Goal: Task Accomplishment & Management: Manage account settings

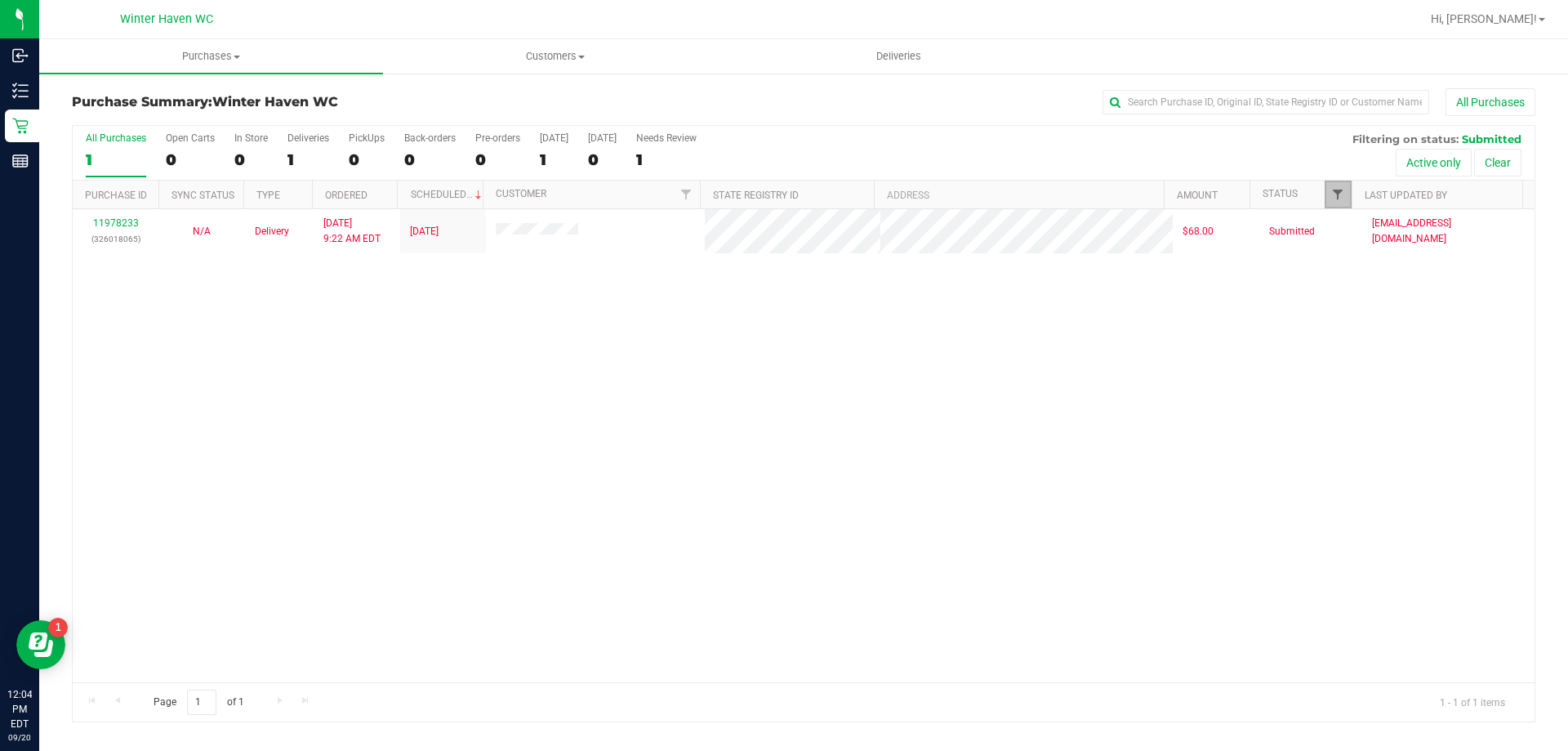
click at [1342, 194] on span "Filter" at bounding box center [1337, 194] width 13 height 13
click at [1143, 380] on div "11978233 (326018065) N/A Delivery 9/20/2025 9:22 AM EDT 9/20/2025 $68.00 Submit…" at bounding box center [803, 446] width 1462 height 473
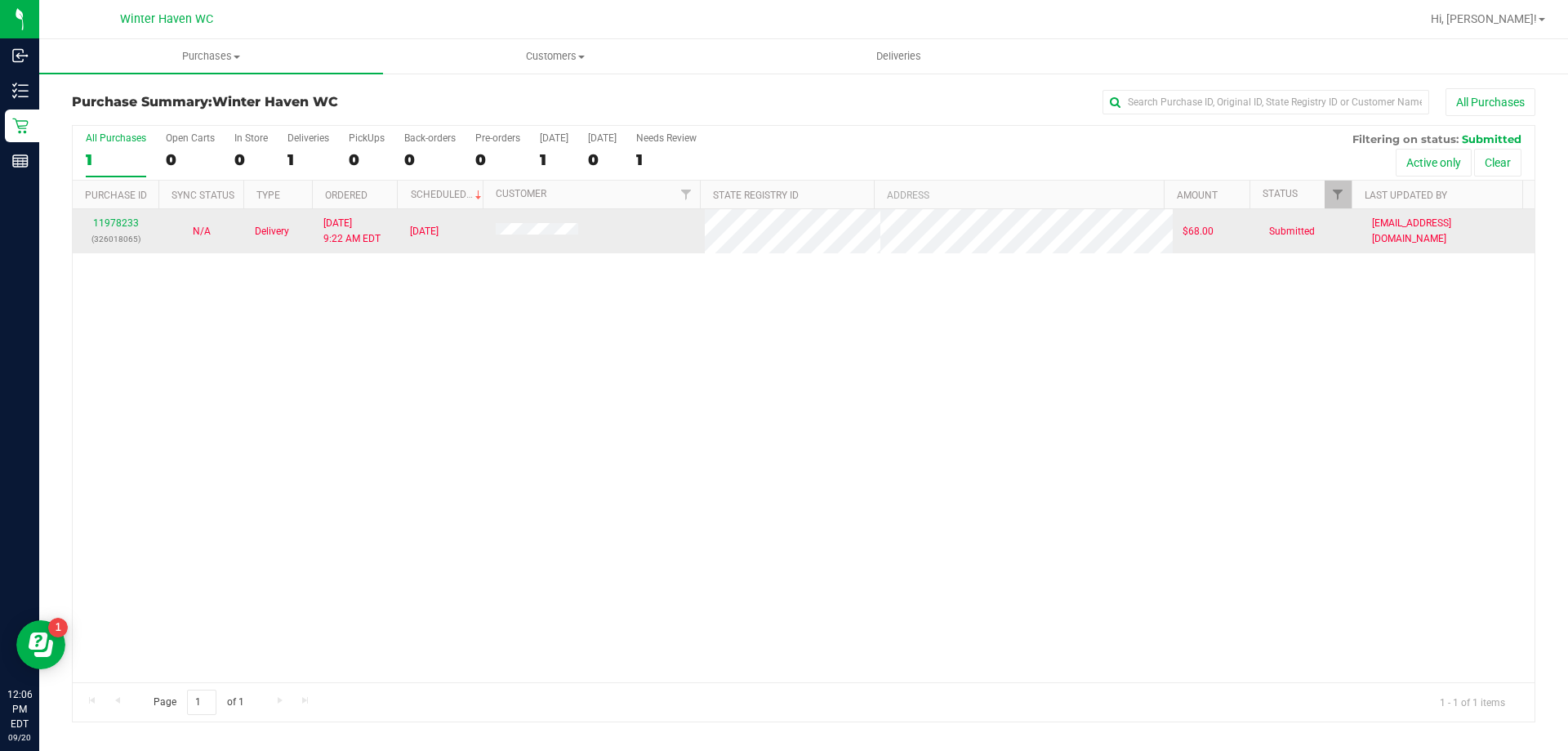
click at [123, 230] on div "11978233 (326018065)" at bounding box center [116, 231] width 66 height 31
click at [123, 216] on div "11978233 (326018065)" at bounding box center [116, 231] width 66 height 31
click at [123, 225] on link "11978233" at bounding box center [116, 222] width 46 height 11
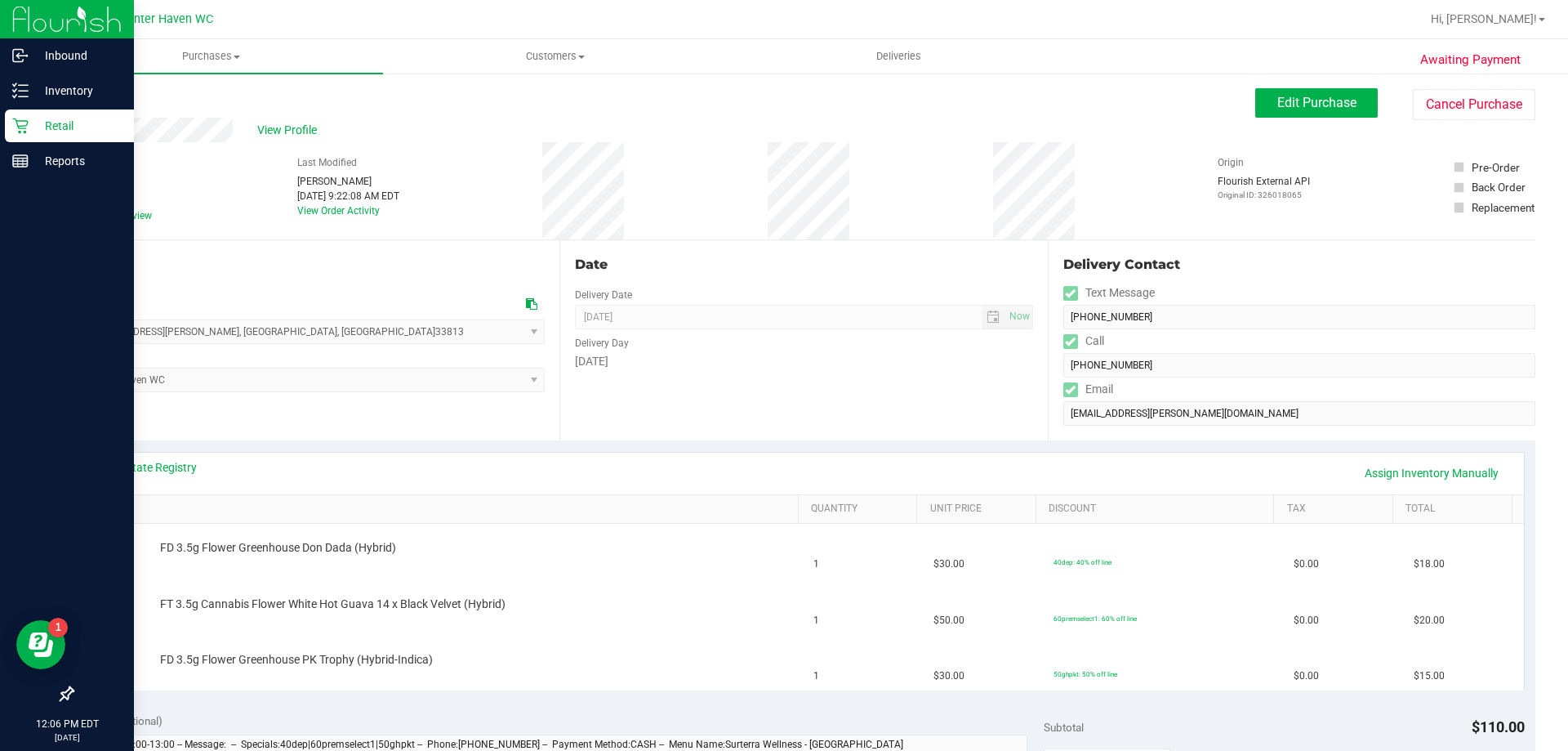
click at [34, 126] on p "Retail" at bounding box center [78, 126] width 98 height 20
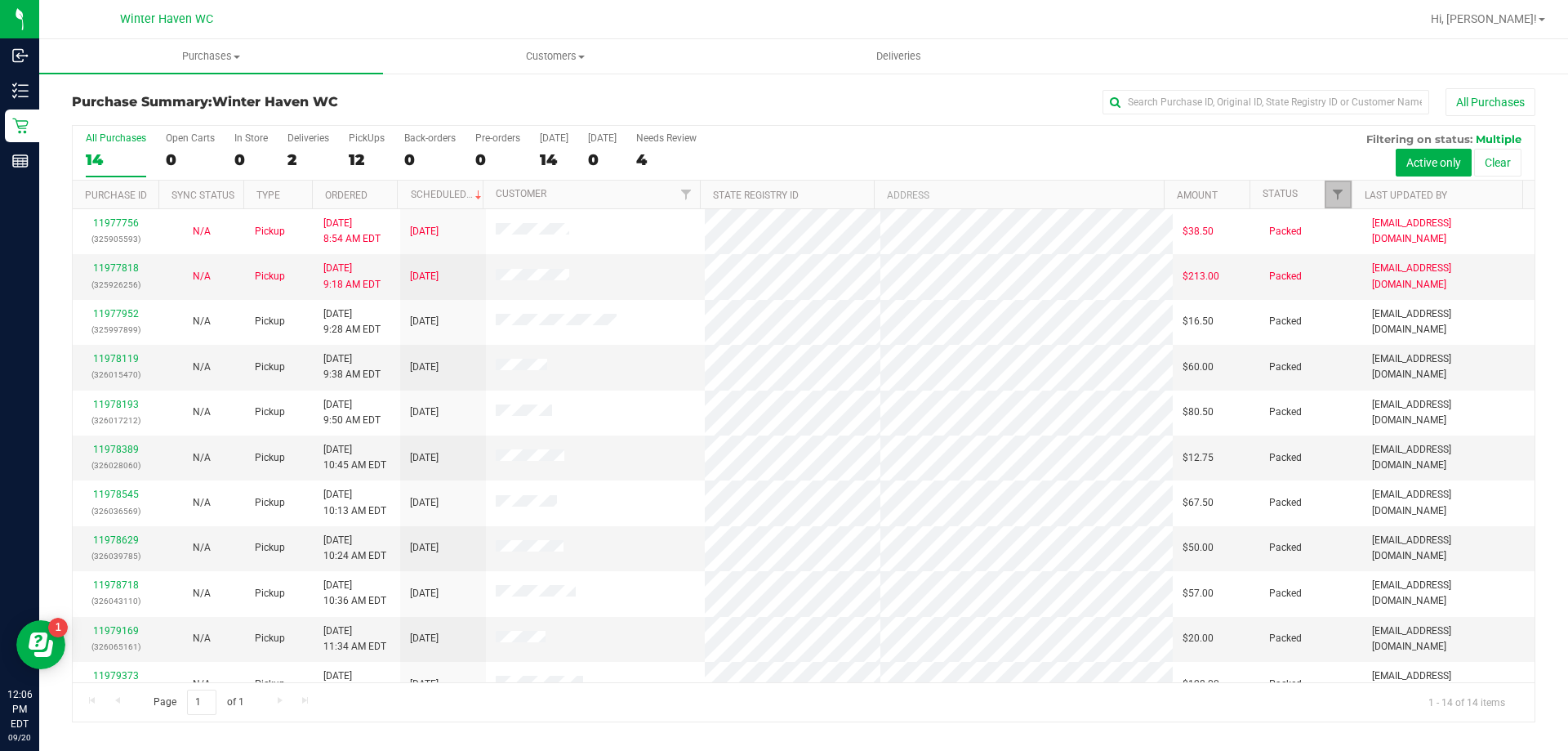
click at [1340, 185] on link "Filter" at bounding box center [1338, 194] width 27 height 28
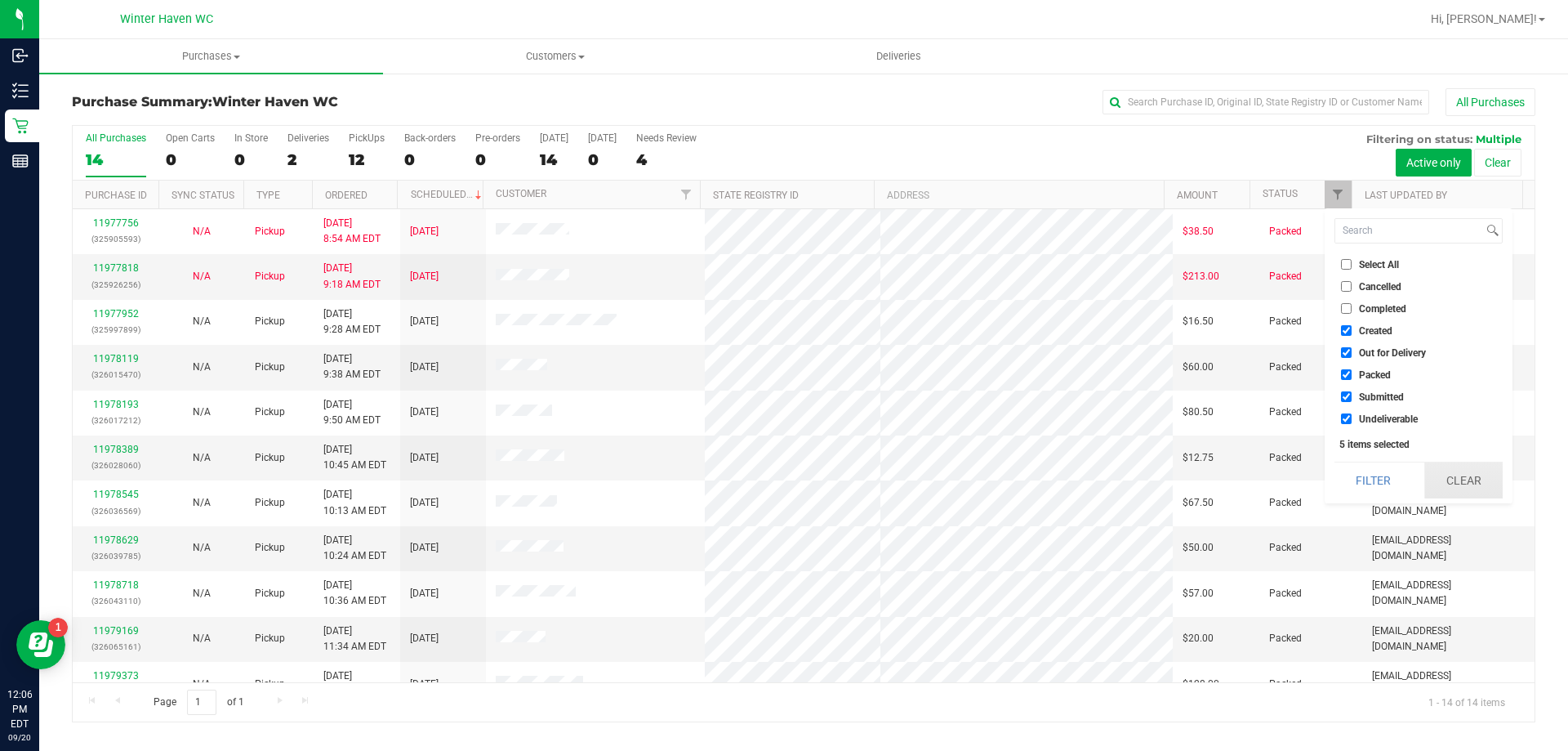
click at [1491, 498] on button "Clear" at bounding box center [1463, 480] width 78 height 36
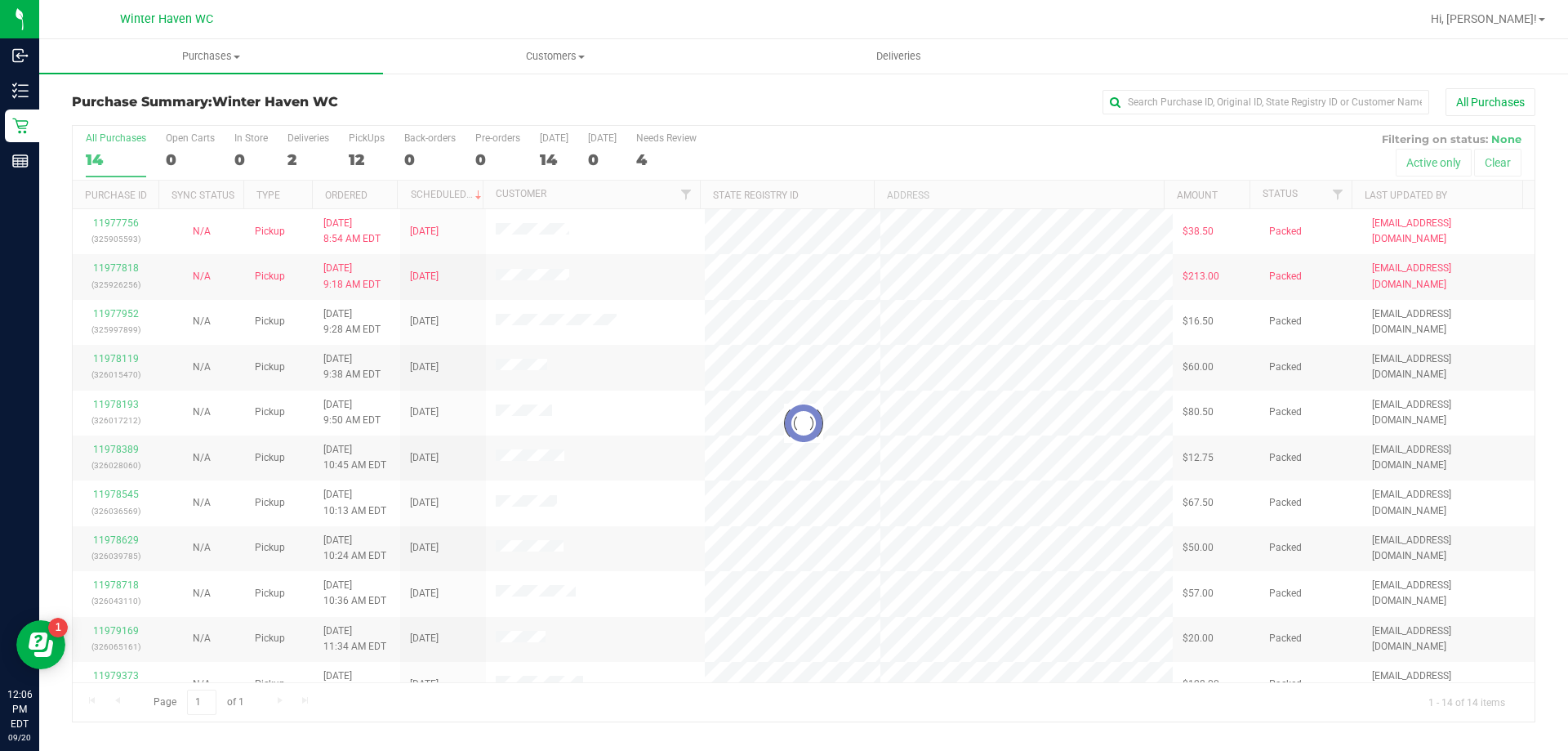
click at [1341, 197] on div at bounding box center [803, 423] width 1462 height 596
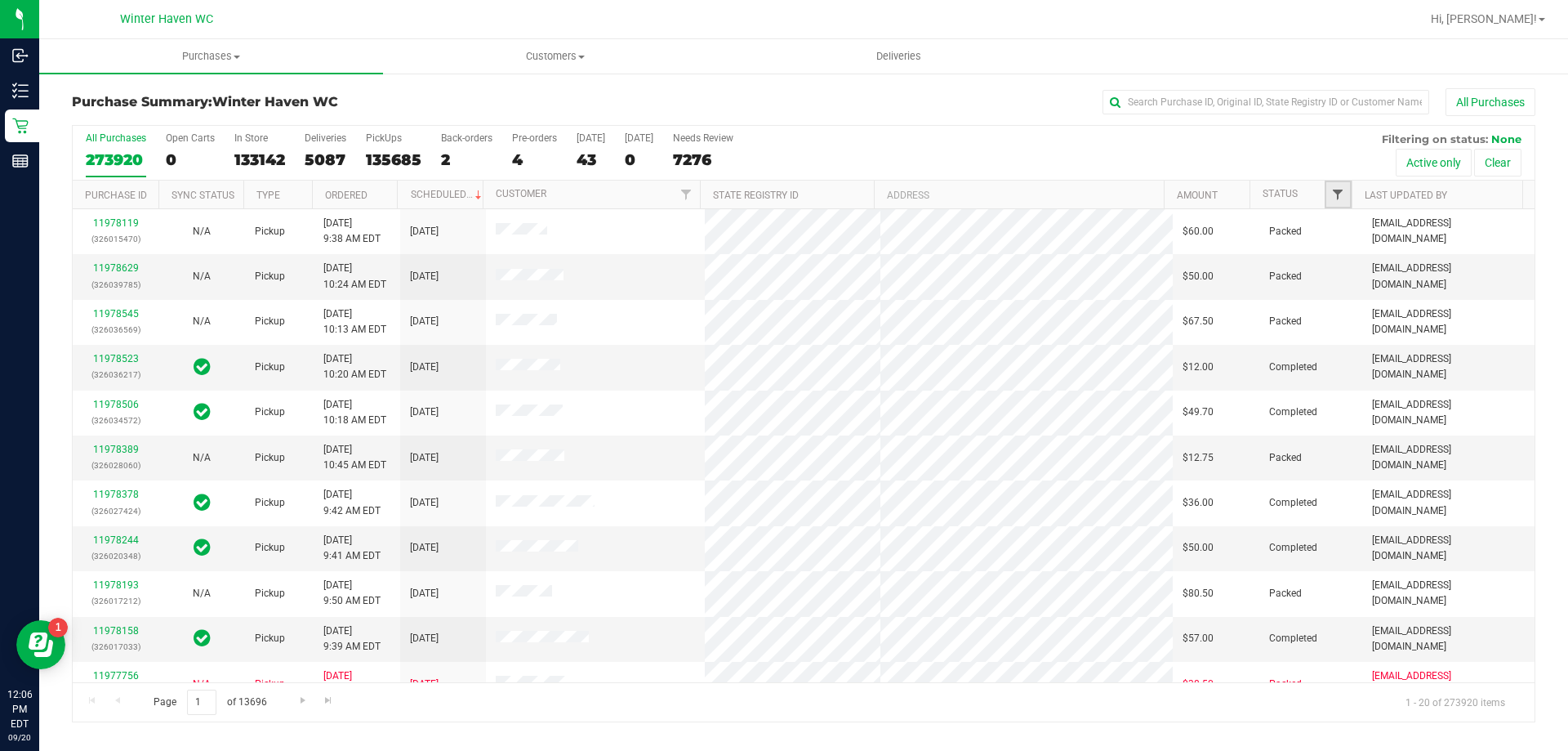
click at [1341, 197] on span "Filter" at bounding box center [1337, 194] width 13 height 13
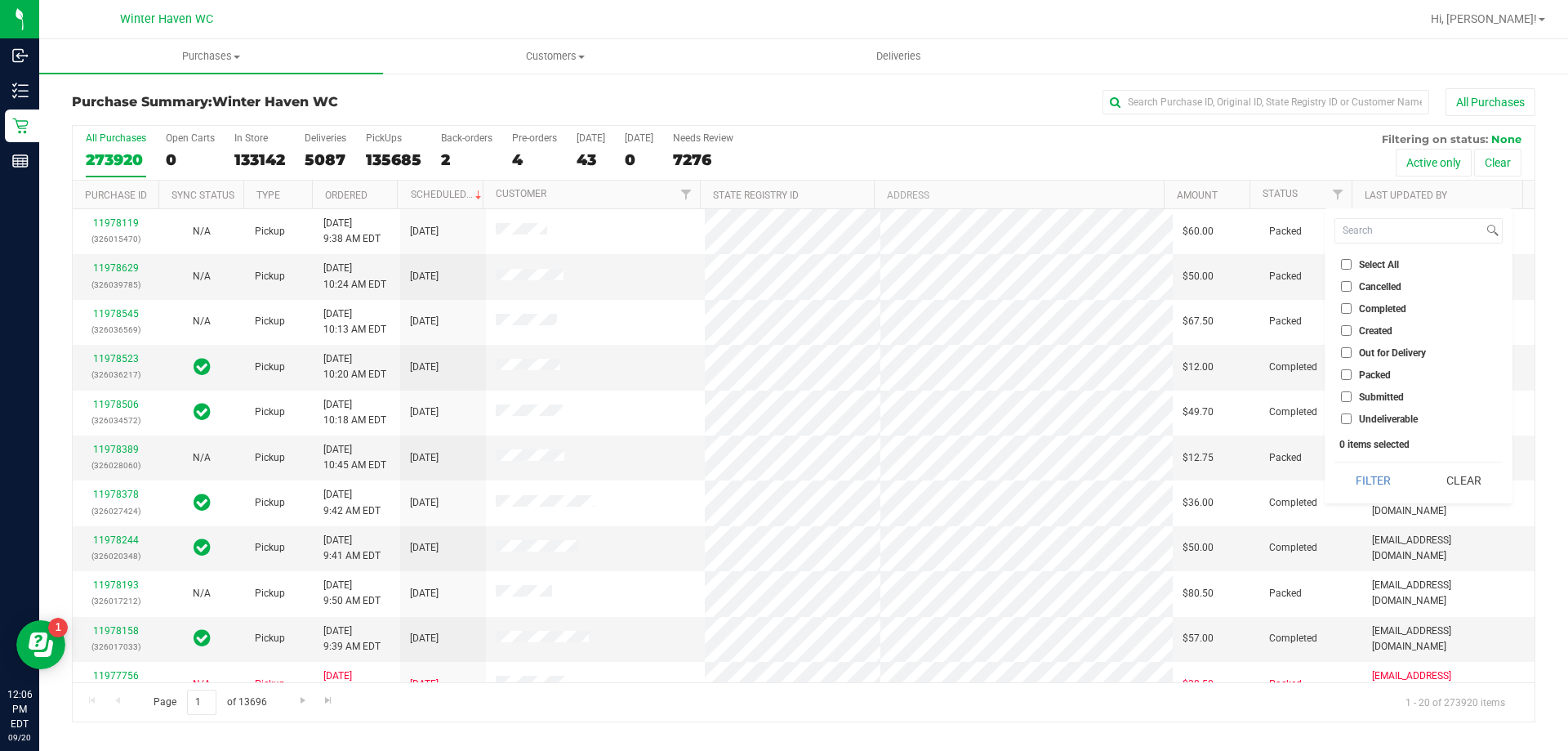
click at [1346, 397] on input "Submitted" at bounding box center [1346, 397] width 10 height 10
checkbox input "true"
click at [1356, 466] on button "Filter" at bounding box center [1373, 480] width 78 height 36
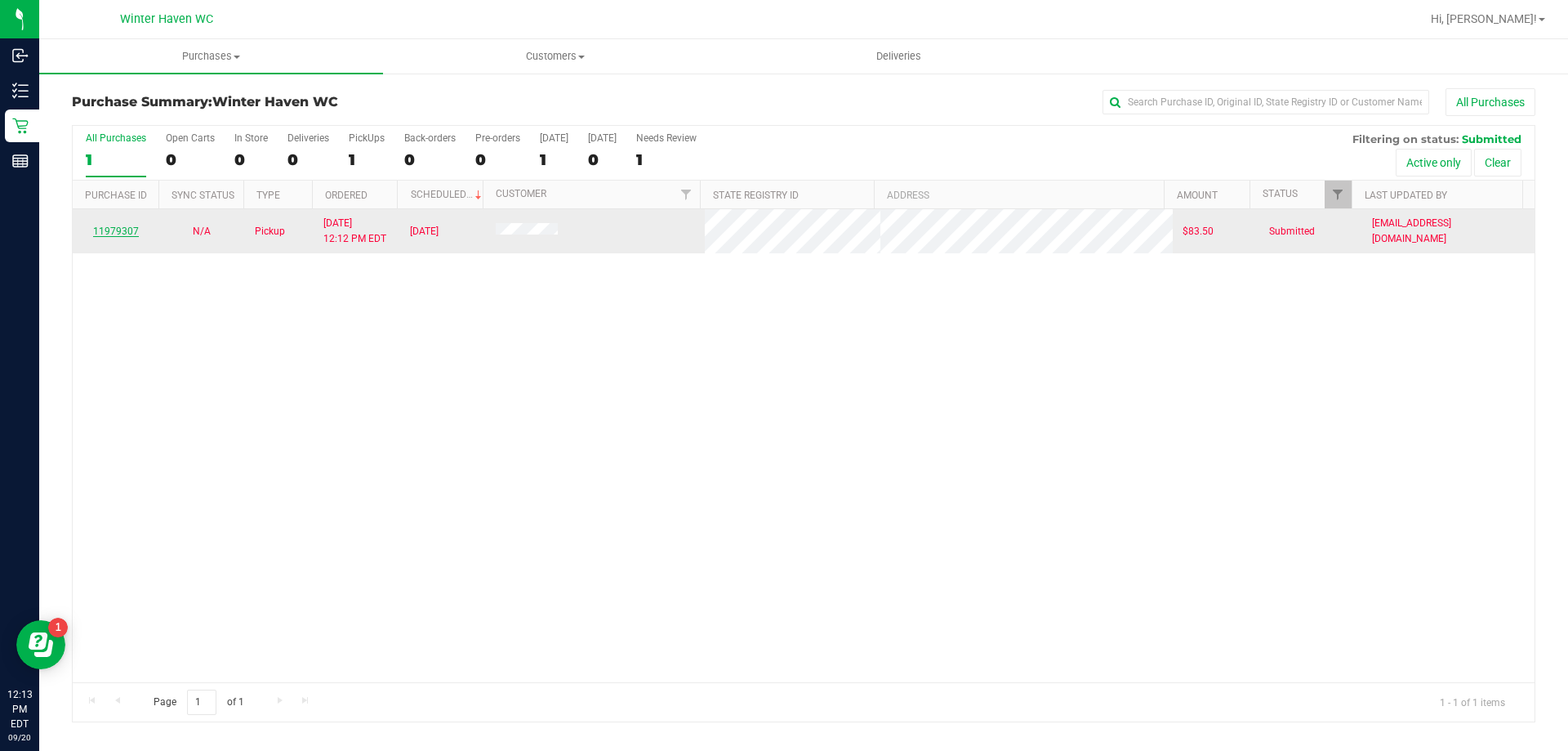
click at [118, 229] on link "11979307" at bounding box center [116, 230] width 46 height 11
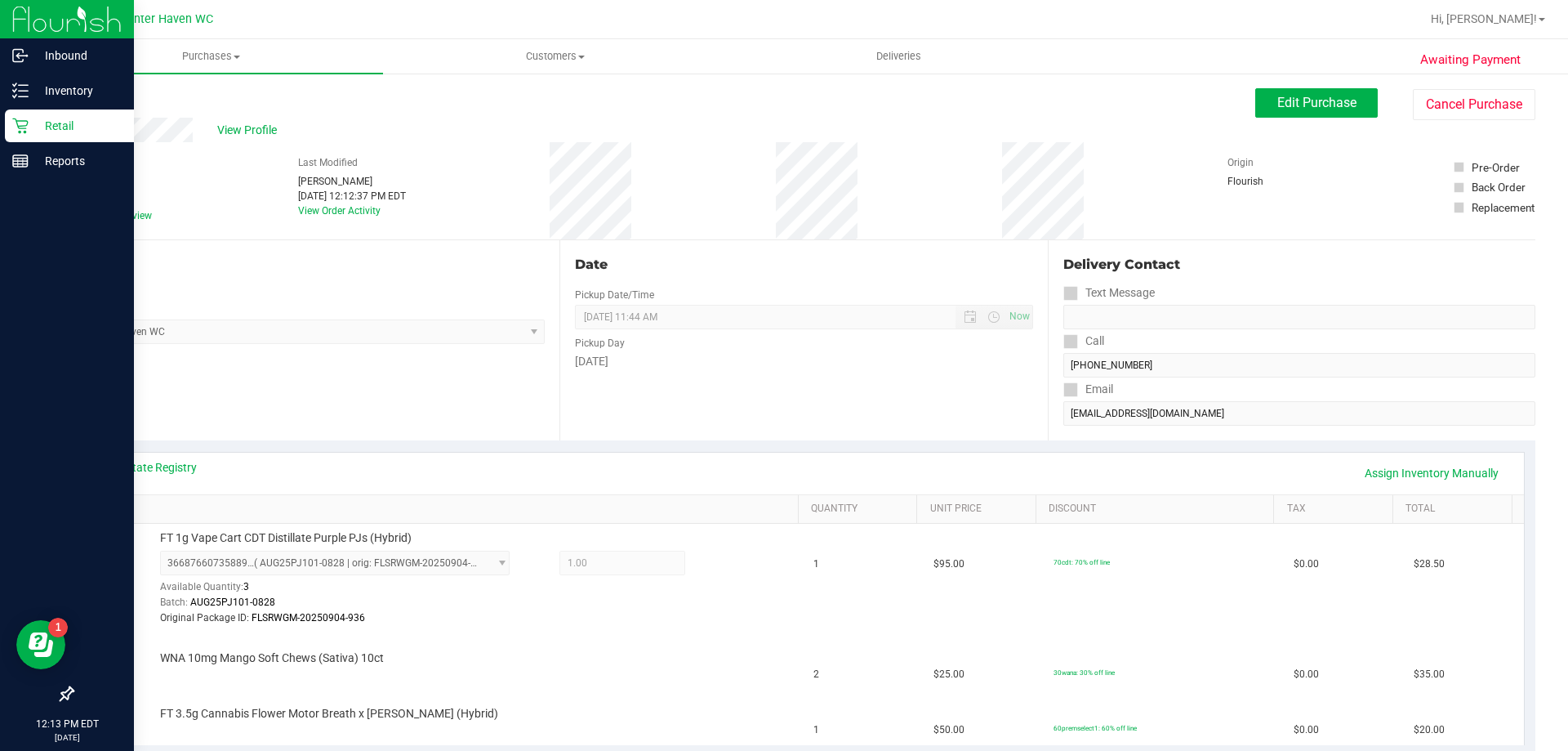
click at [23, 125] on icon at bounding box center [20, 125] width 16 height 16
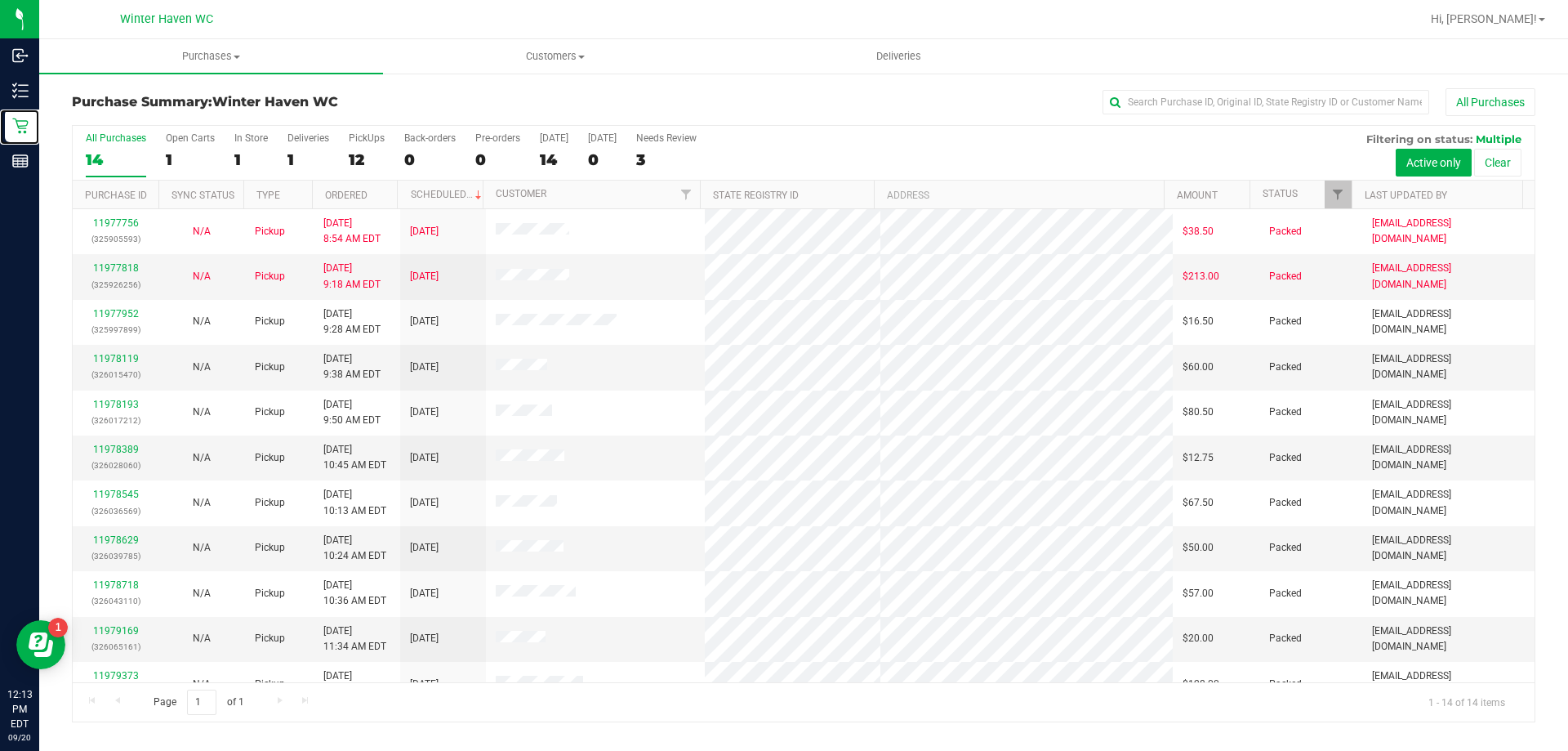
click at [1350, 190] on div at bounding box center [1351, 194] width 8 height 28
click at [1346, 194] on link "Filter" at bounding box center [1338, 194] width 27 height 28
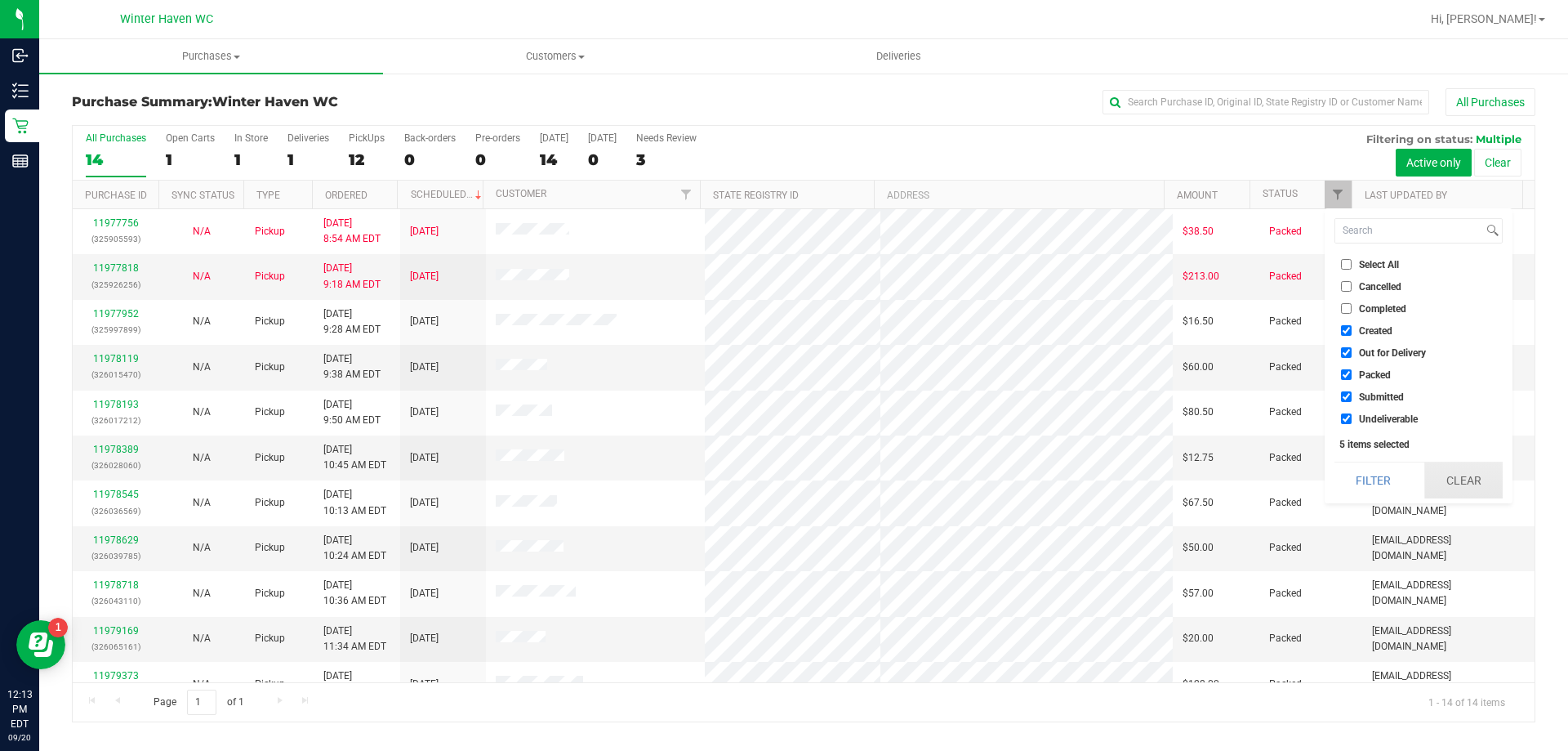
click at [1472, 474] on button "Clear" at bounding box center [1463, 480] width 78 height 36
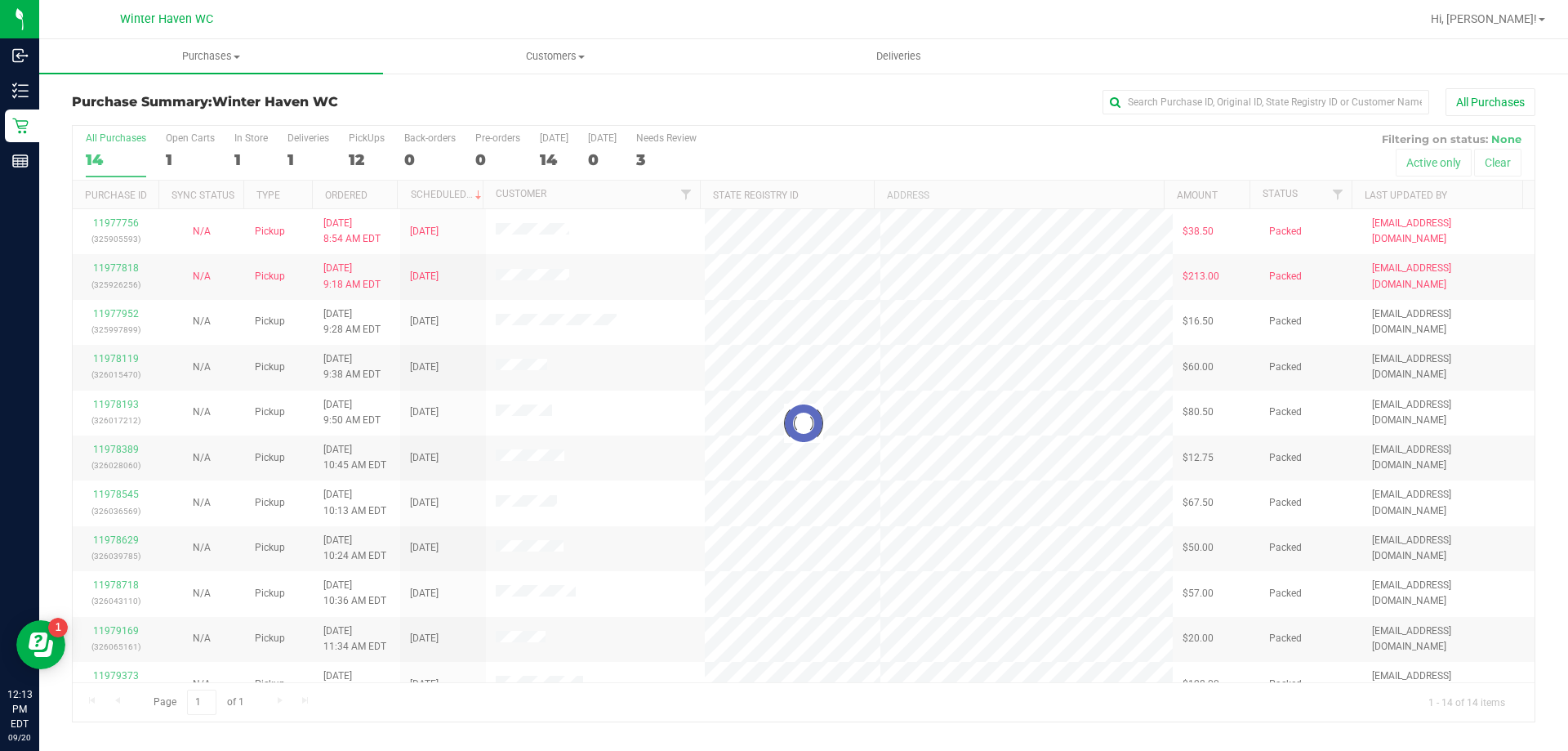
click at [1338, 205] on div at bounding box center [803, 423] width 1462 height 596
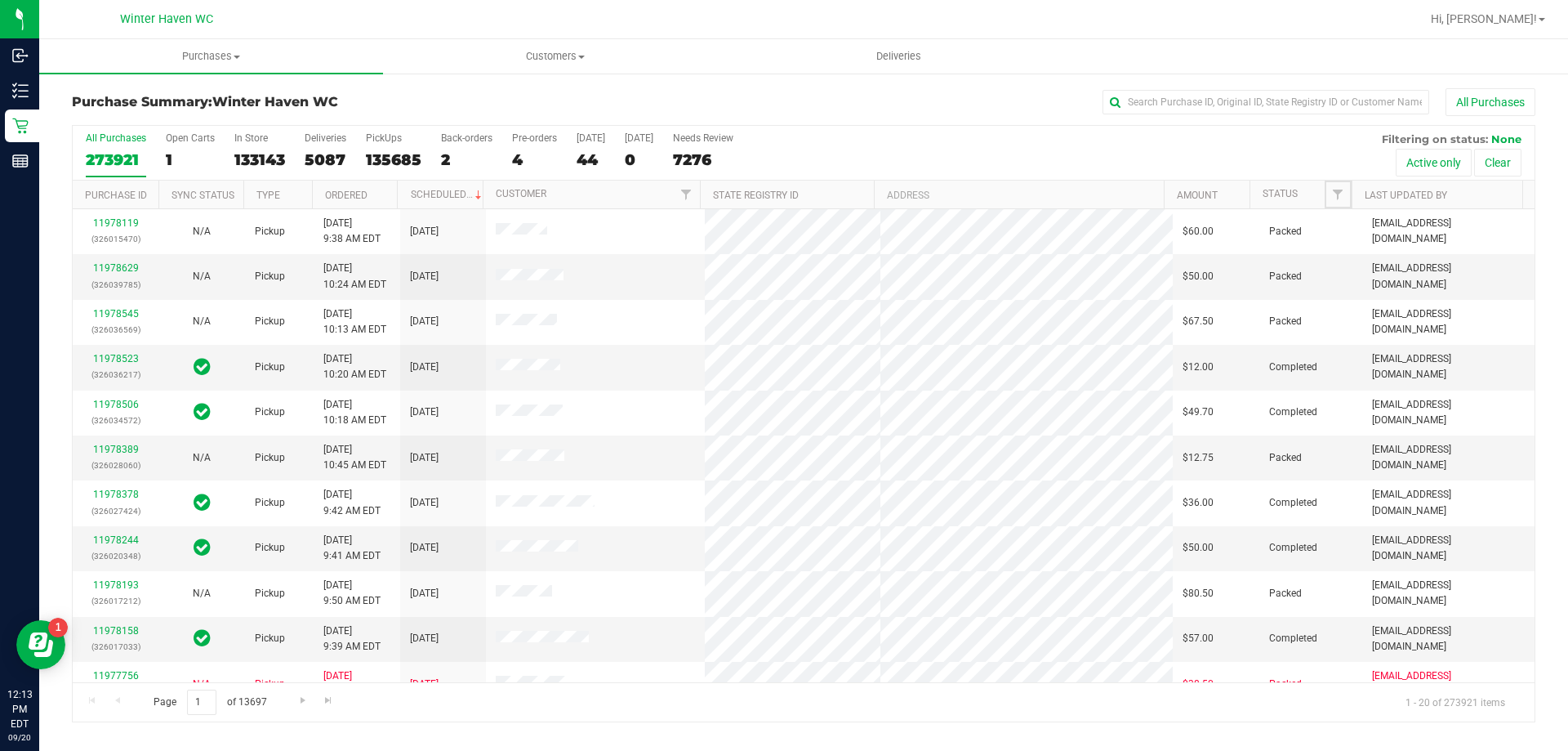
click at [1339, 195] on span "Filter" at bounding box center [1337, 194] width 13 height 13
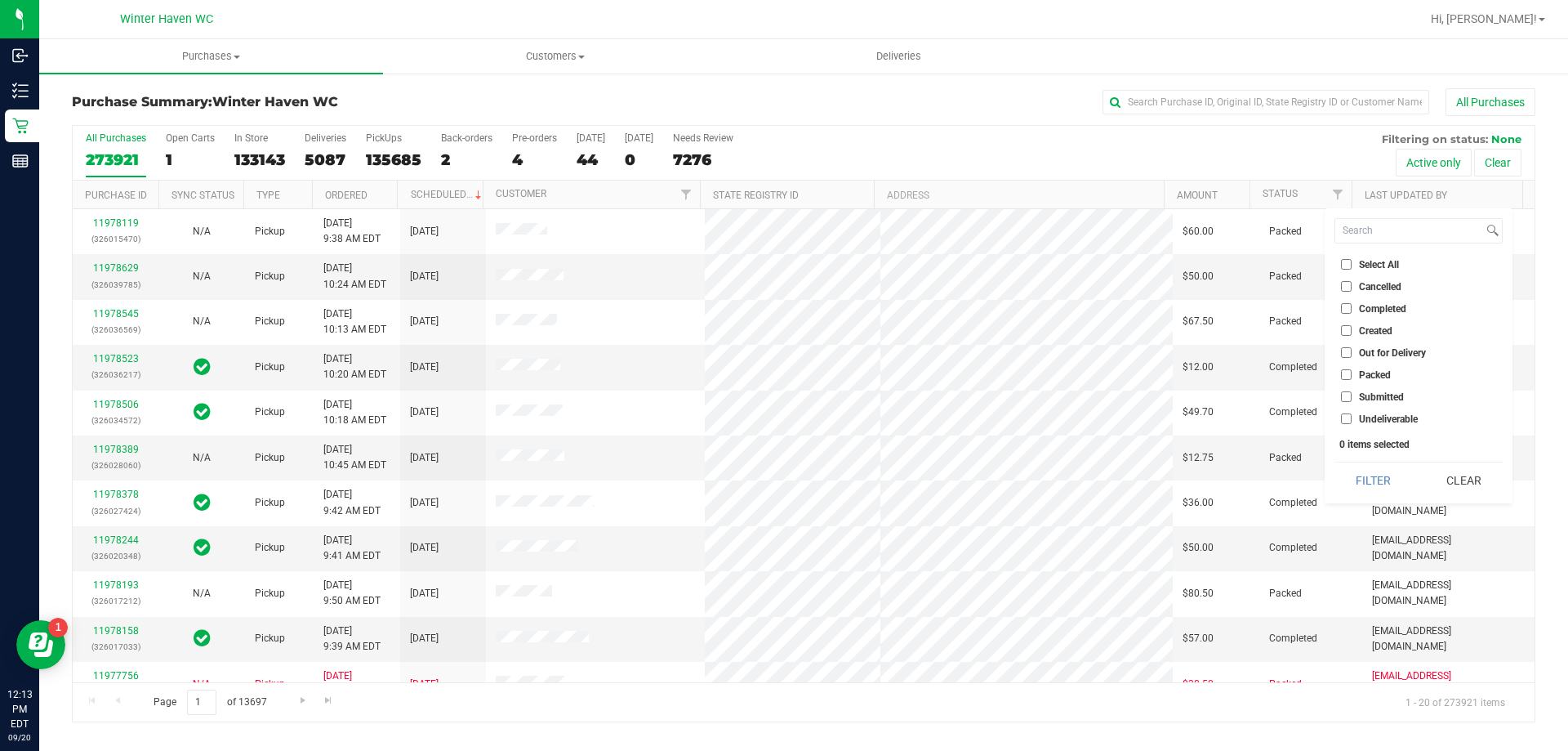
click at [1350, 391] on input "Submitted" at bounding box center [1346, 397] width 10 height 10
checkbox input "true"
click at [1365, 473] on button "Filter" at bounding box center [1373, 480] width 78 height 36
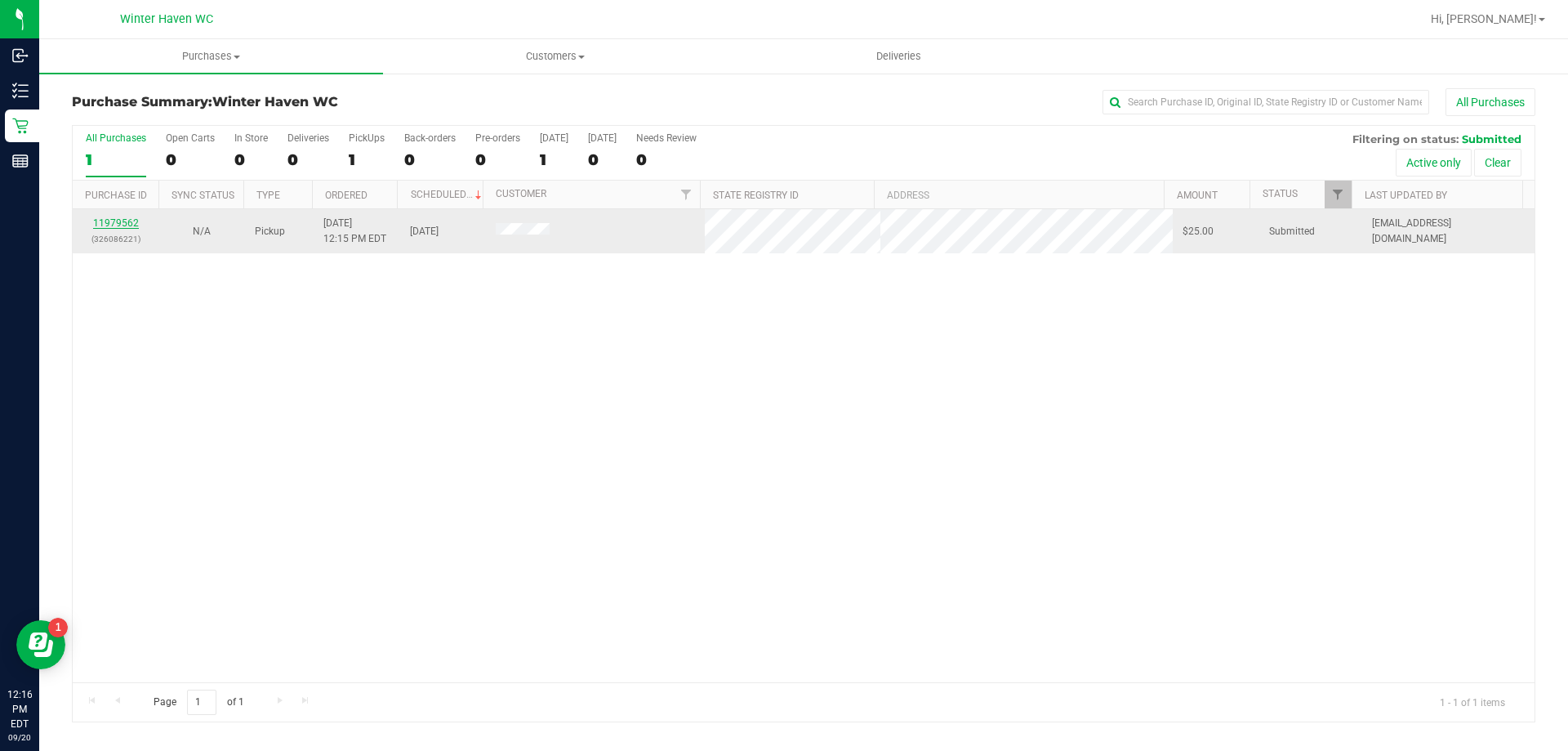
click at [131, 219] on link "11979562" at bounding box center [116, 222] width 46 height 11
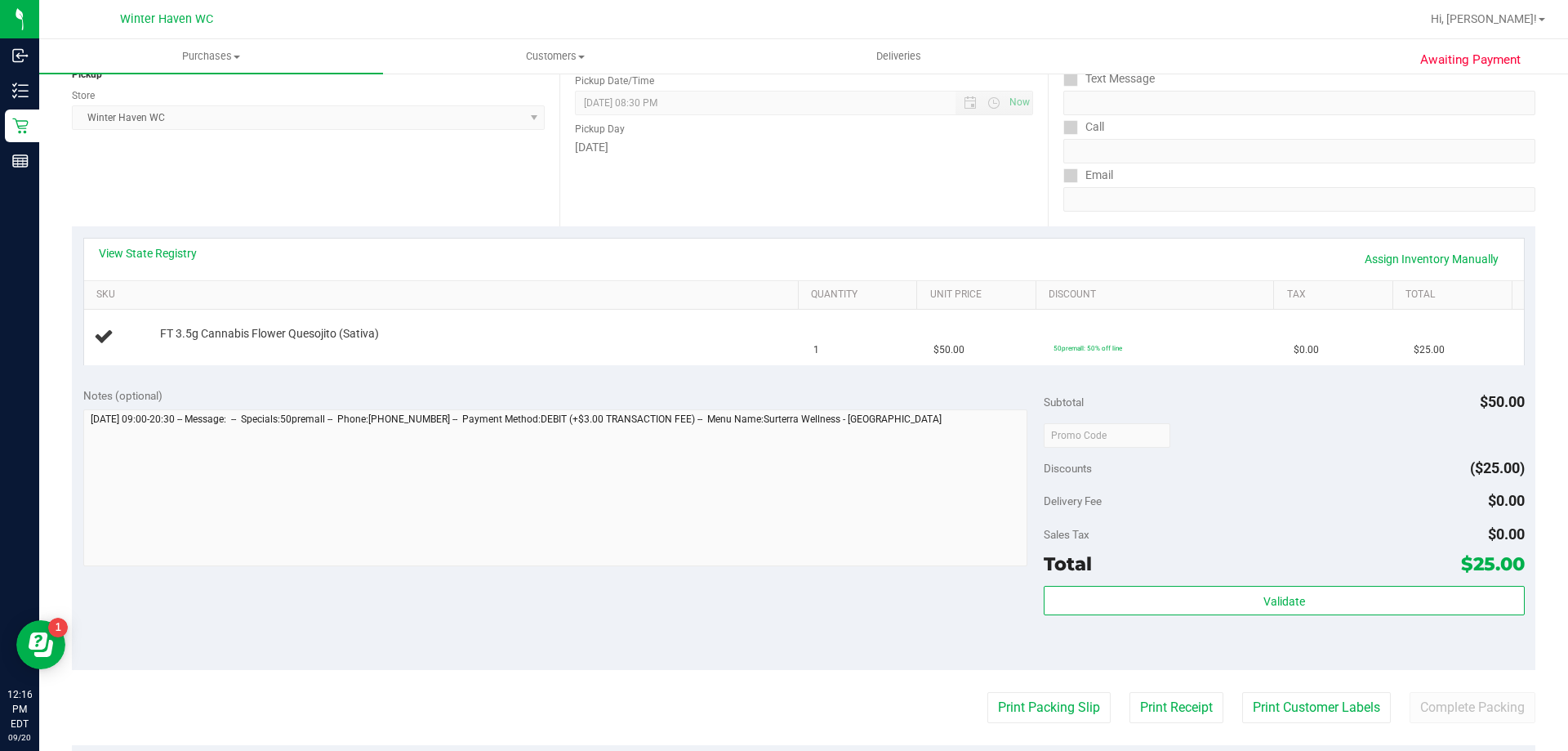
scroll to position [327, 0]
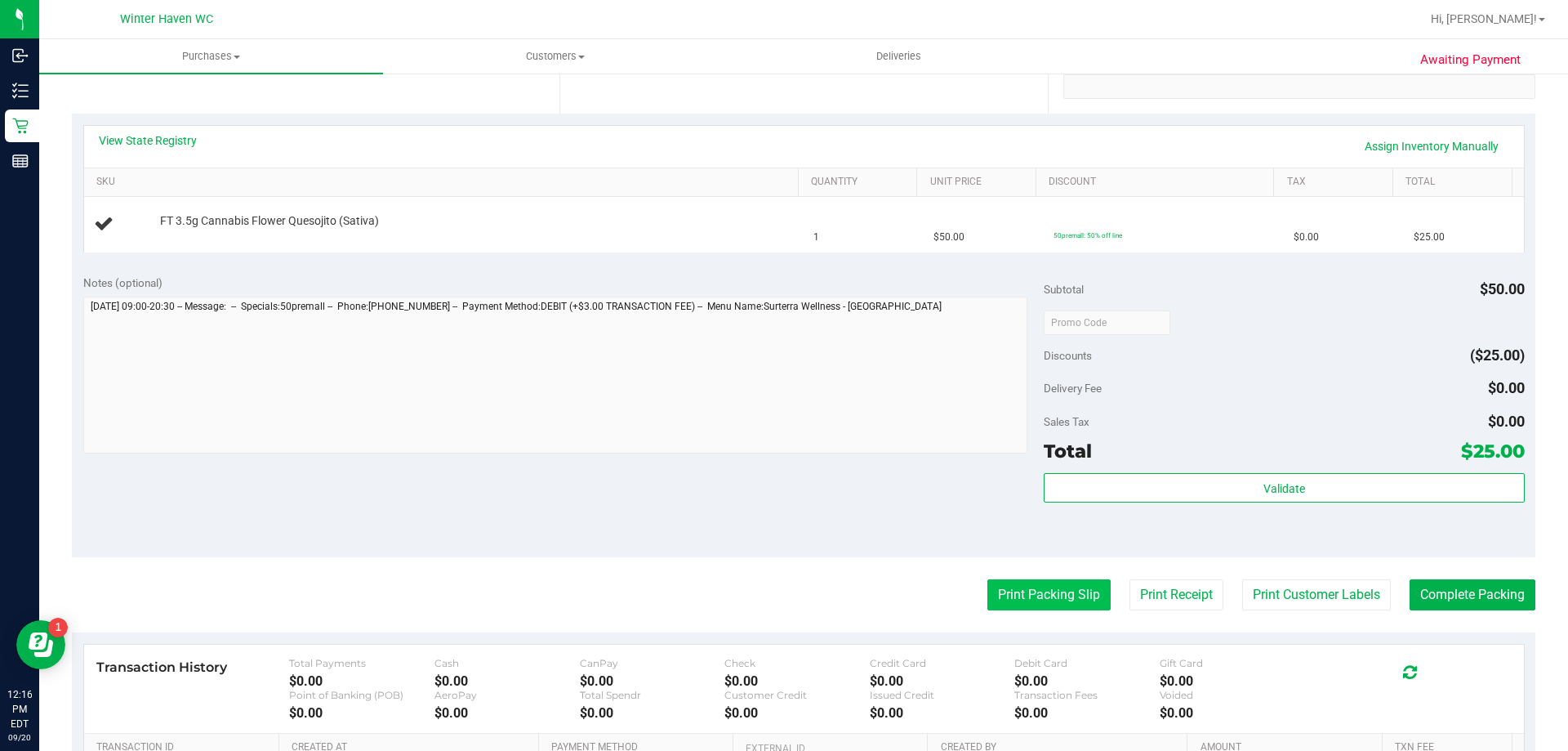
click at [1056, 587] on button "Print Packing Slip" at bounding box center [1048, 595] width 123 height 31
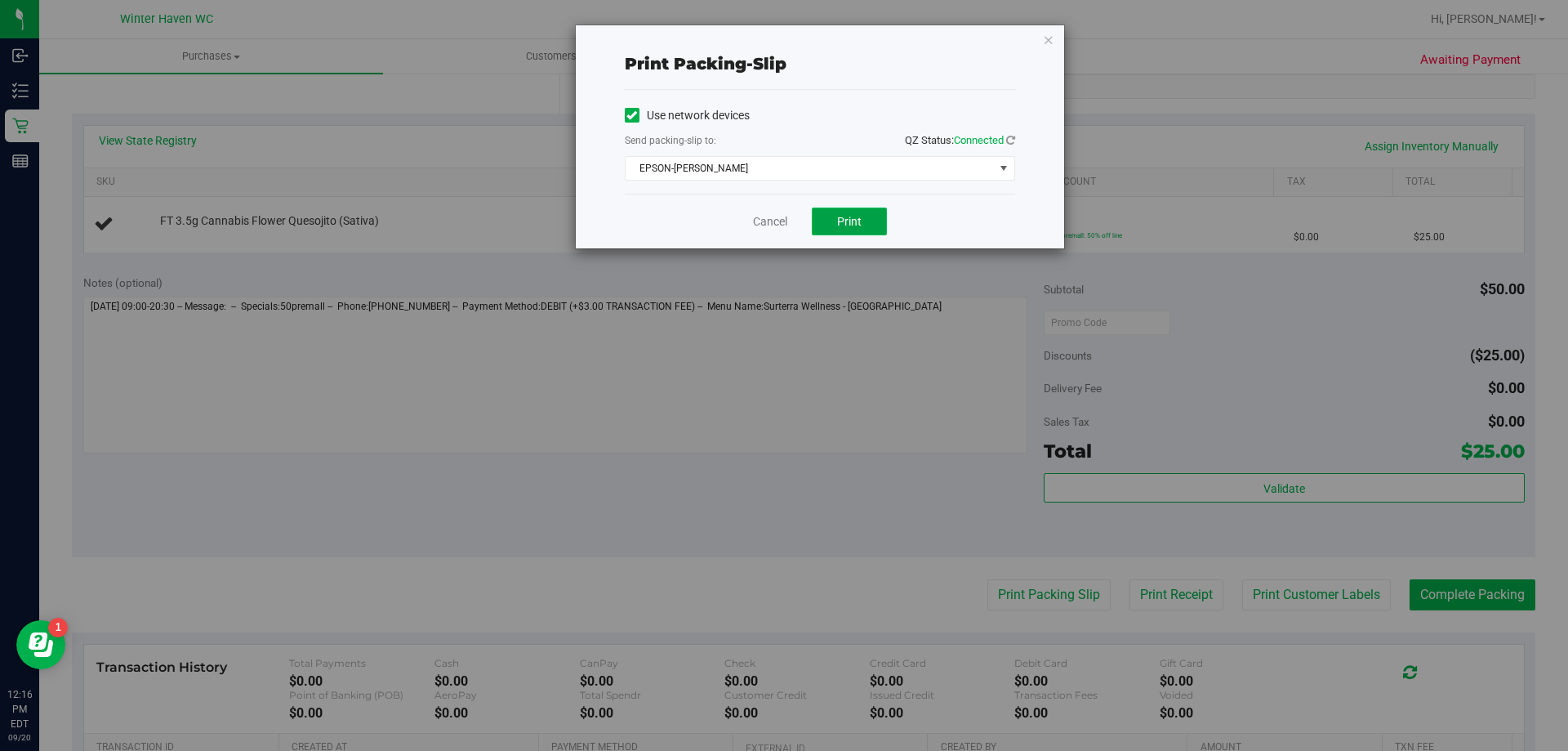
click at [858, 225] on span "Print" at bounding box center [849, 221] width 24 height 13
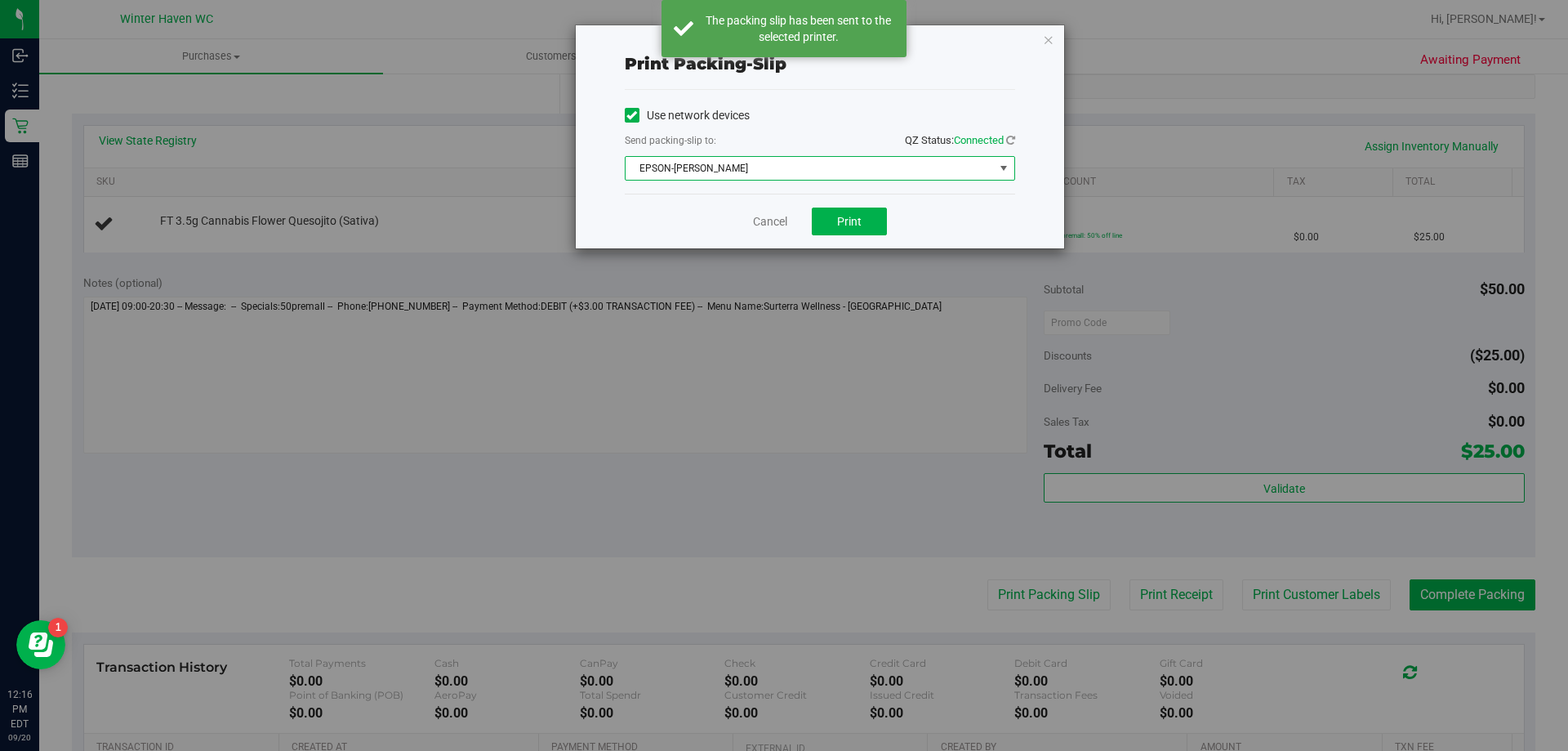
click at [823, 166] on span "EPSON-JAMES BUCHANAN" at bounding box center [809, 168] width 368 height 23
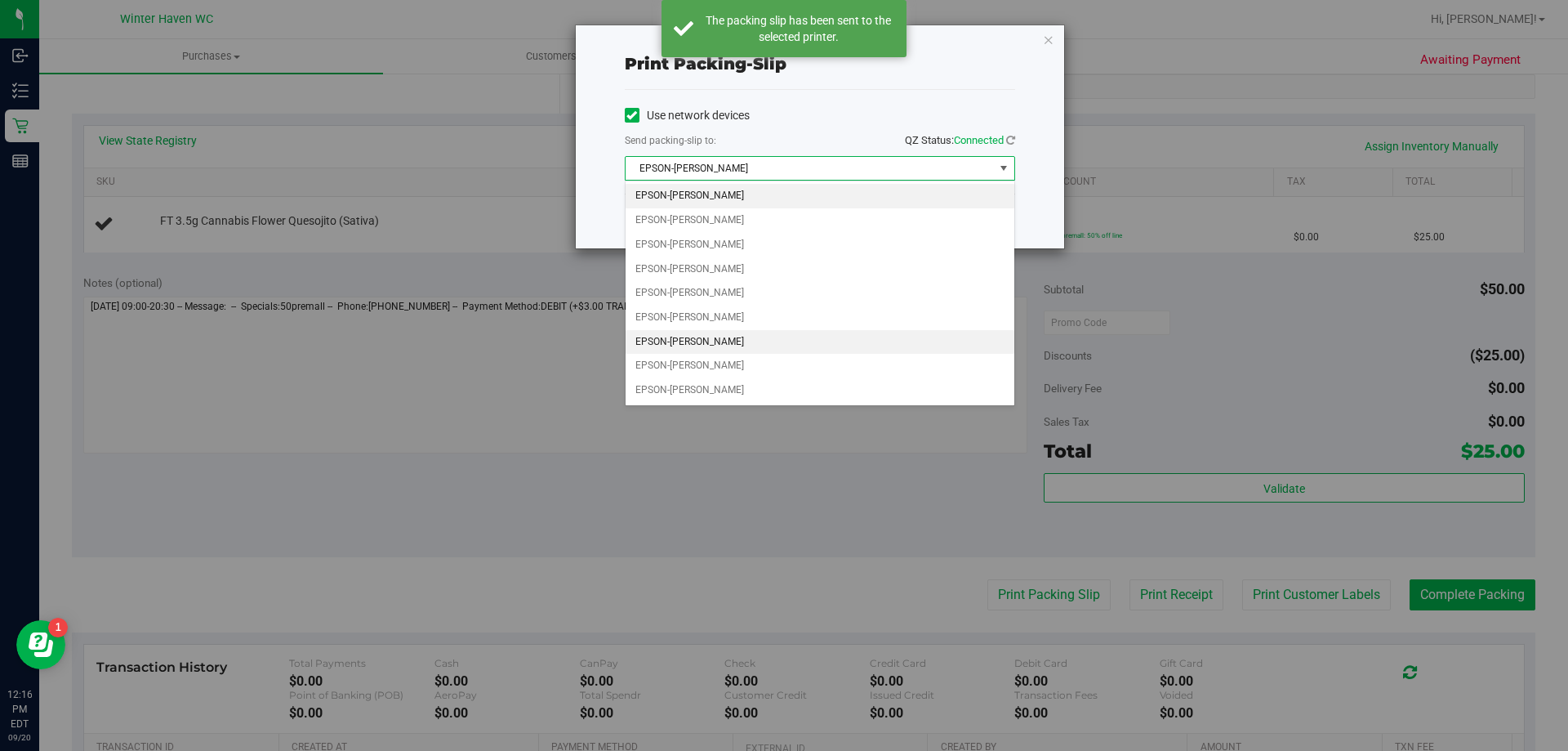
click at [715, 344] on li "EPSON-JAMES-OTTO" at bounding box center [820, 342] width 389 height 24
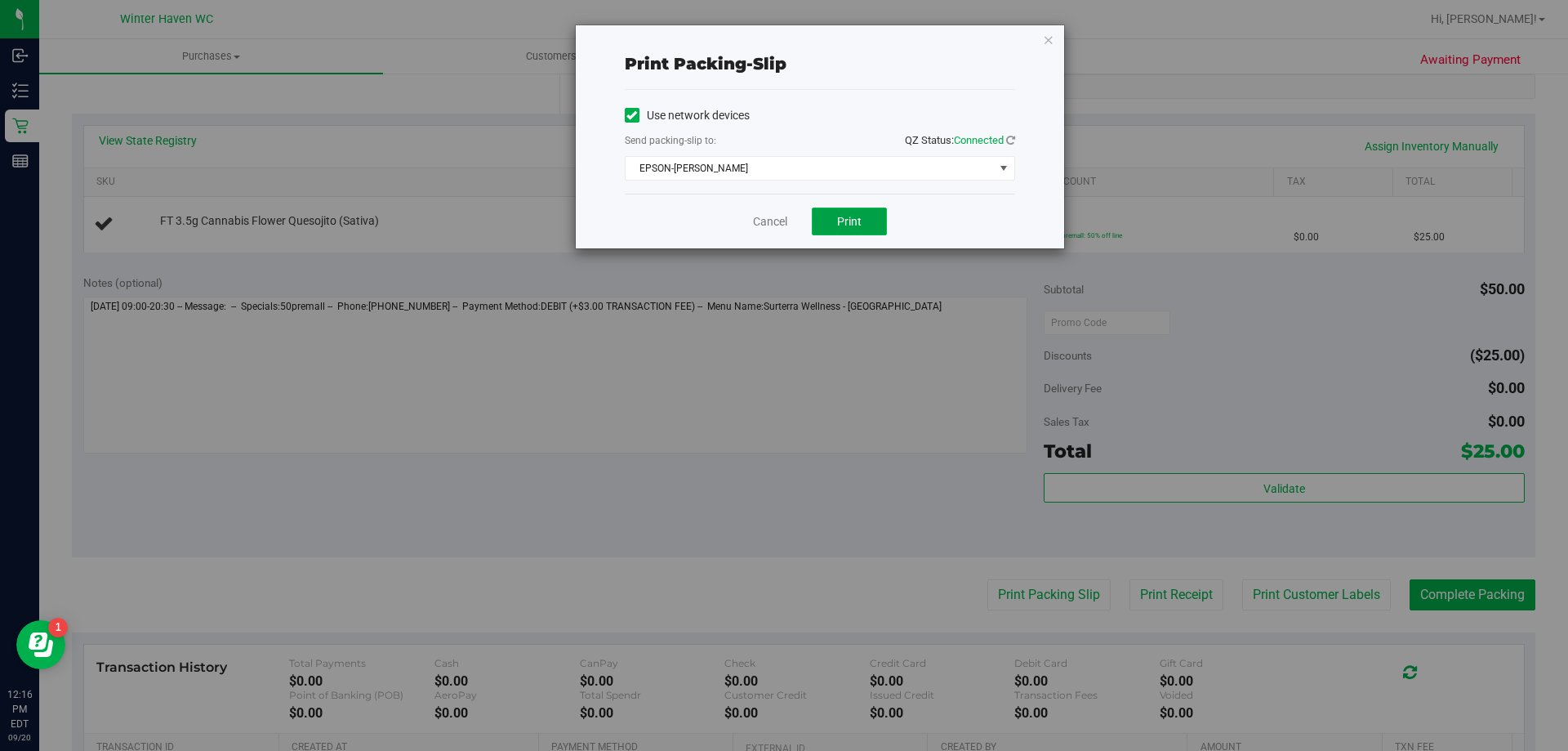
click at [840, 229] on button "Print" at bounding box center [849, 222] width 75 height 28
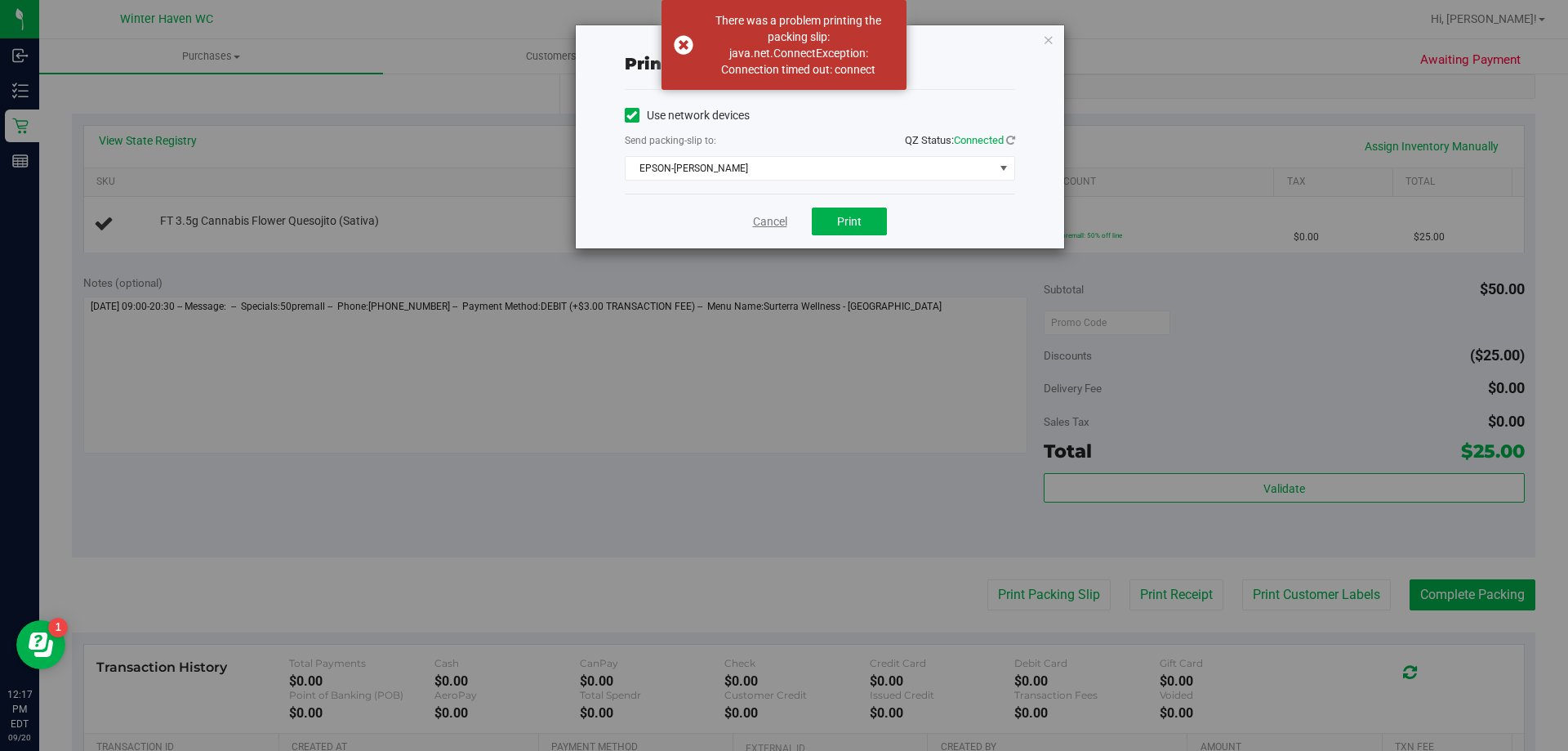
click at [773, 222] on link "Cancel" at bounding box center [770, 222] width 34 height 17
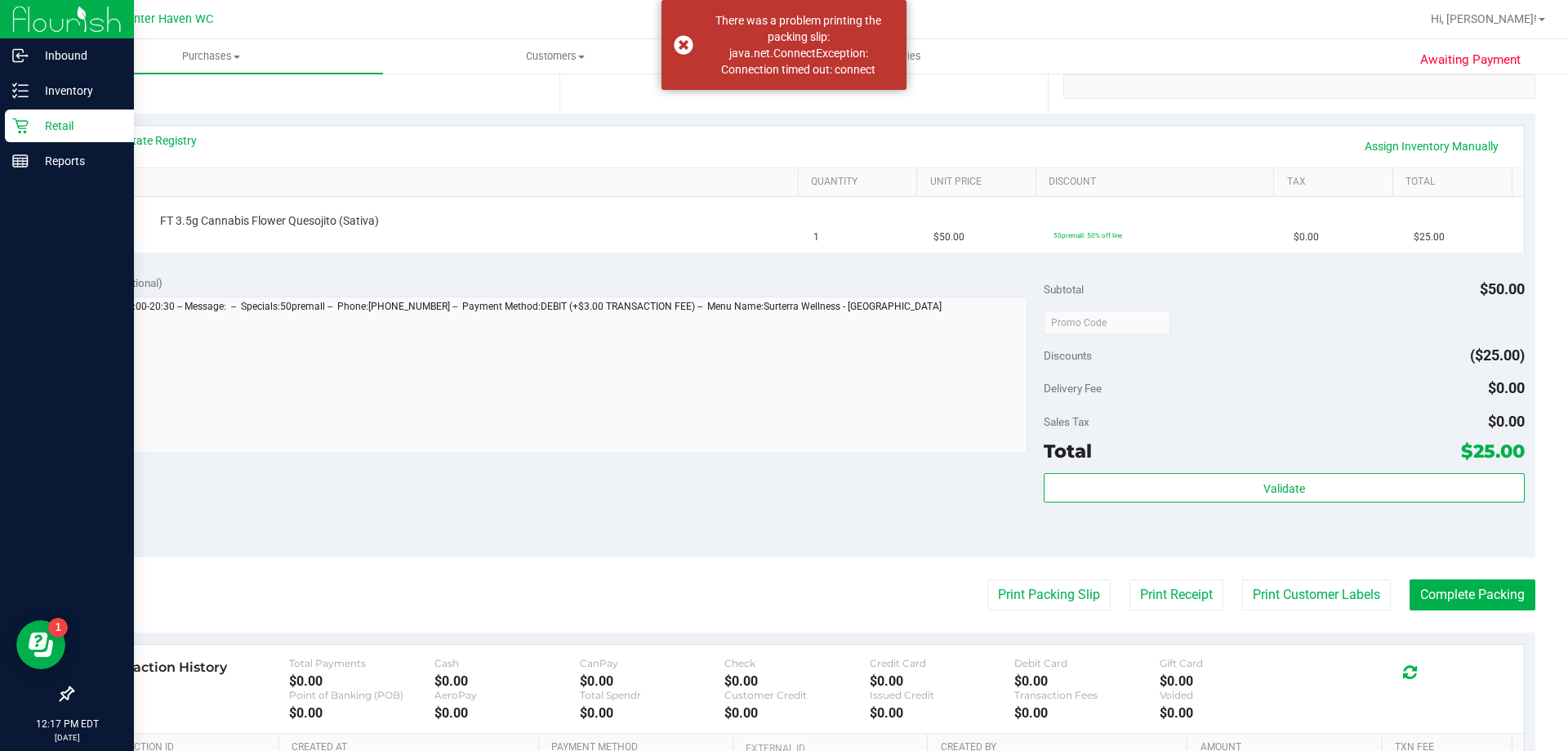
click at [38, 127] on p "Retail" at bounding box center [78, 126] width 98 height 20
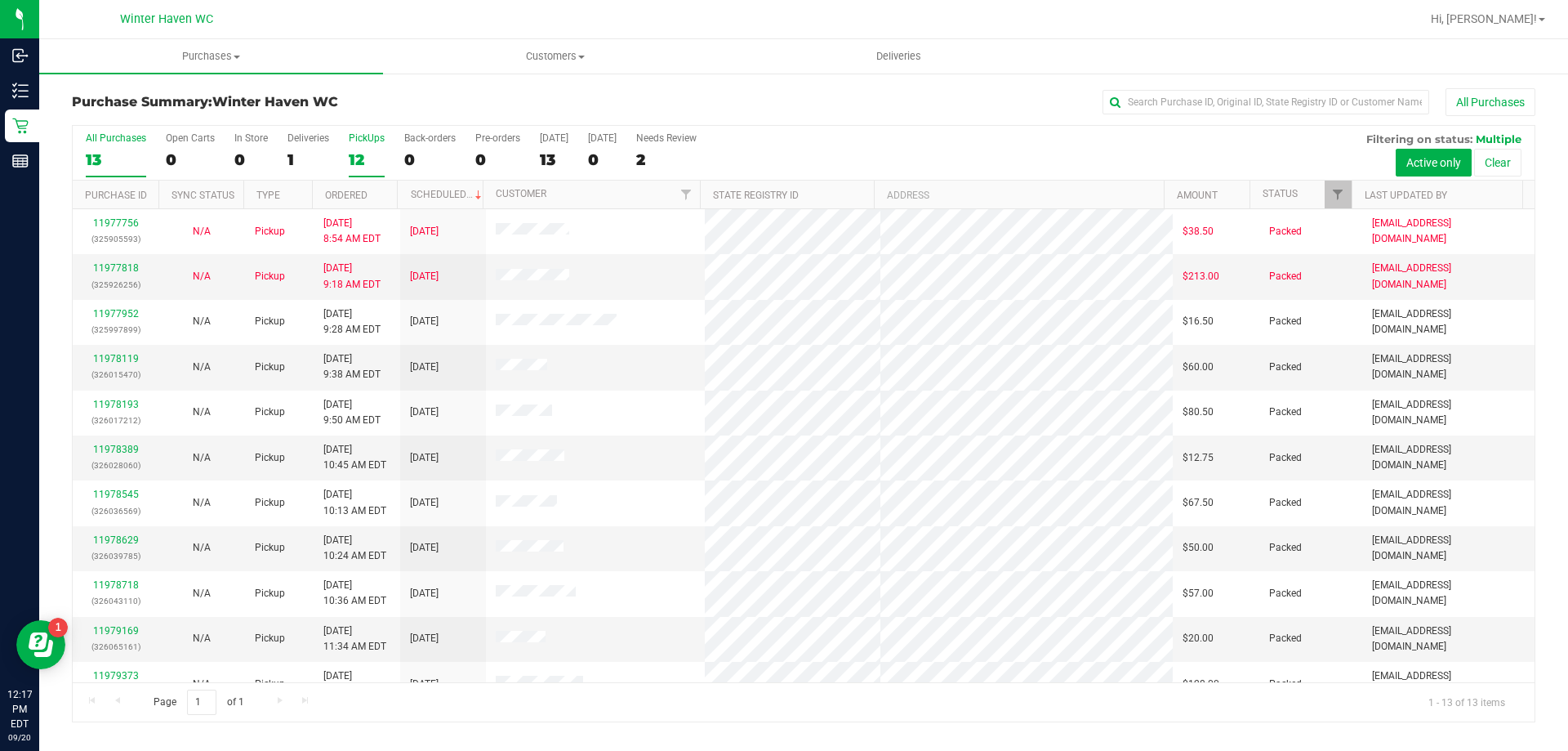
click at [349, 151] on div "12" at bounding box center [367, 160] width 36 height 19
click at [0, 0] on input "PickUps 12" at bounding box center [0, 0] width 0 height 0
click at [1341, 188] on span "Filter" at bounding box center [1337, 194] width 13 height 13
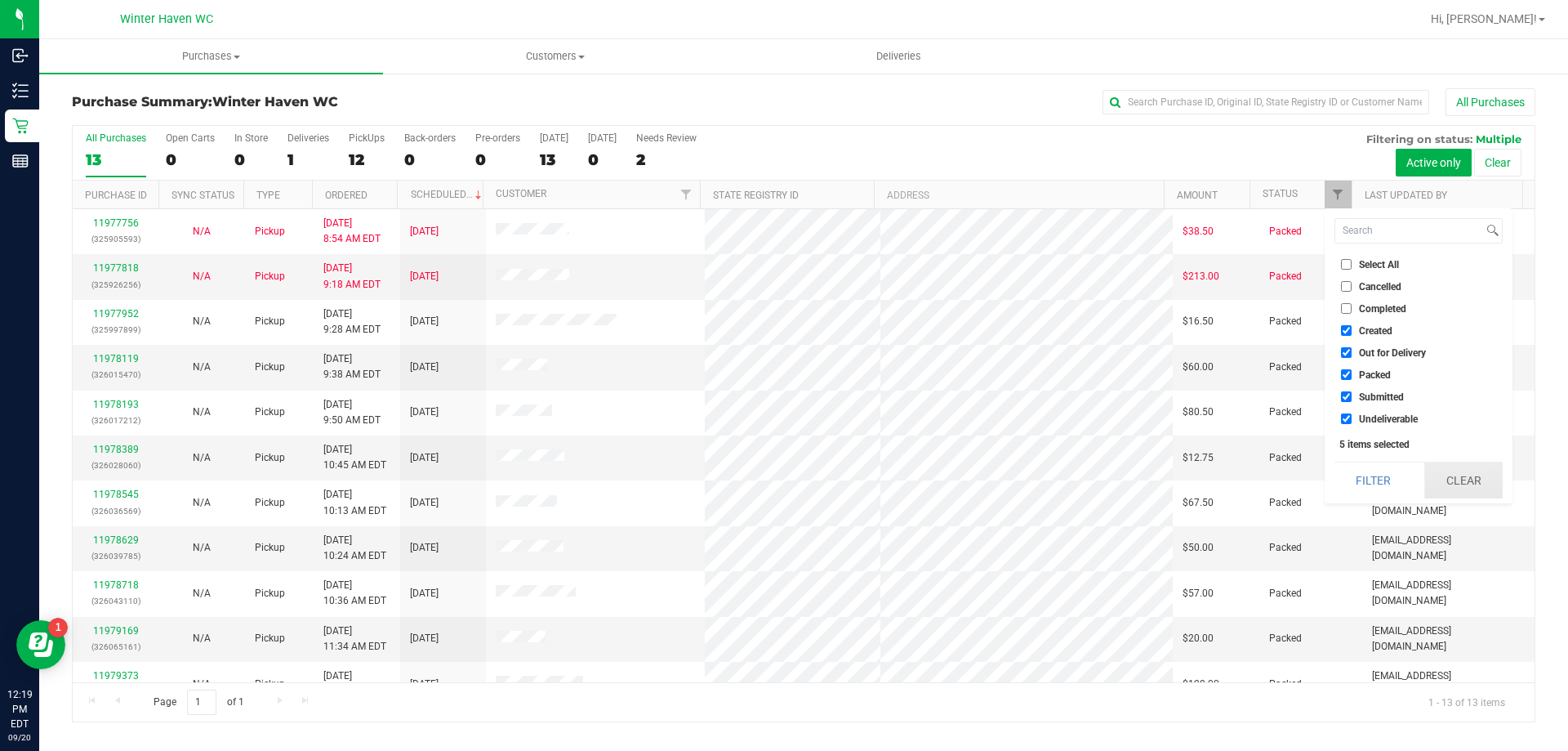
click at [1442, 466] on button "Clear" at bounding box center [1463, 480] width 78 height 36
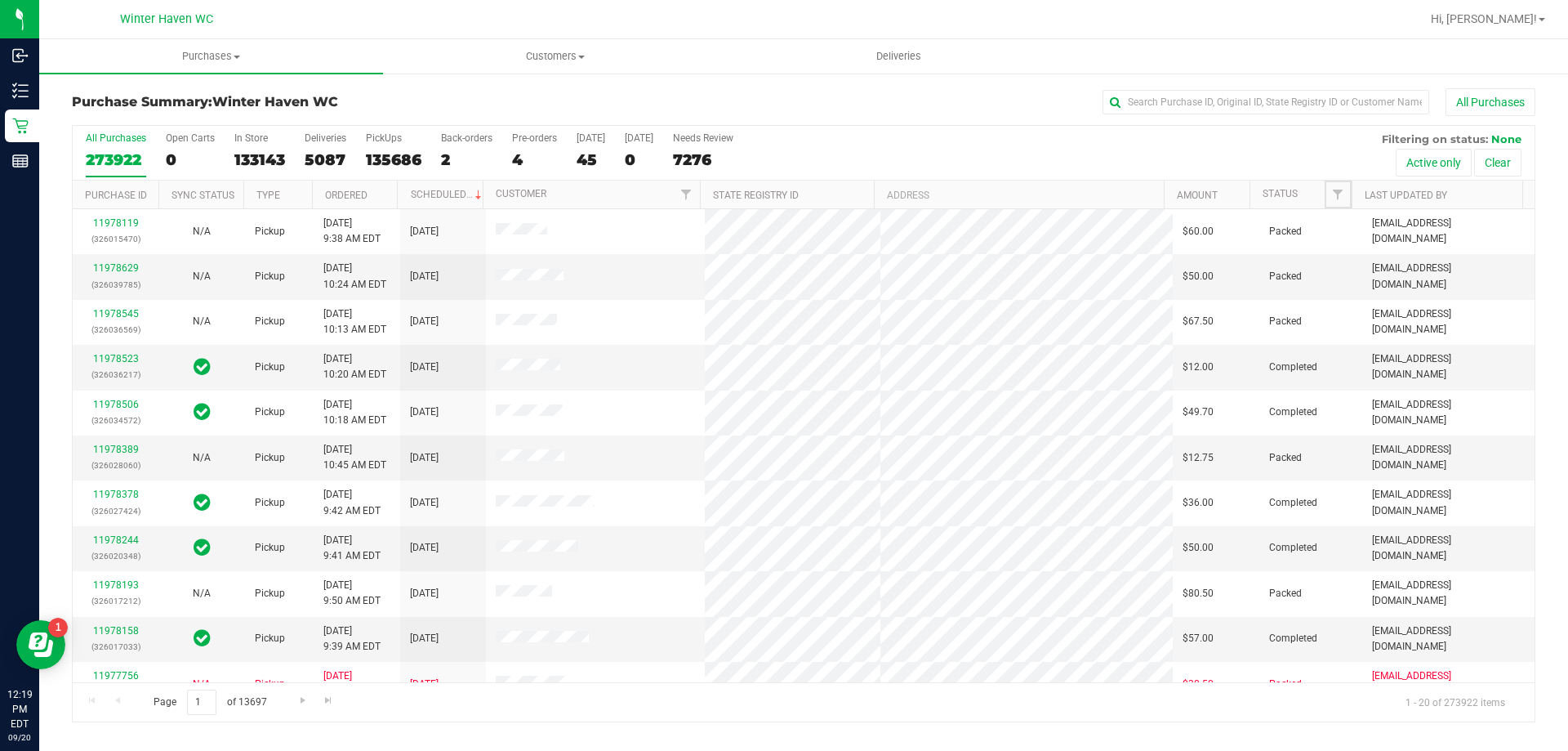
click at [1337, 194] on span "Filter" at bounding box center [1337, 194] width 13 height 13
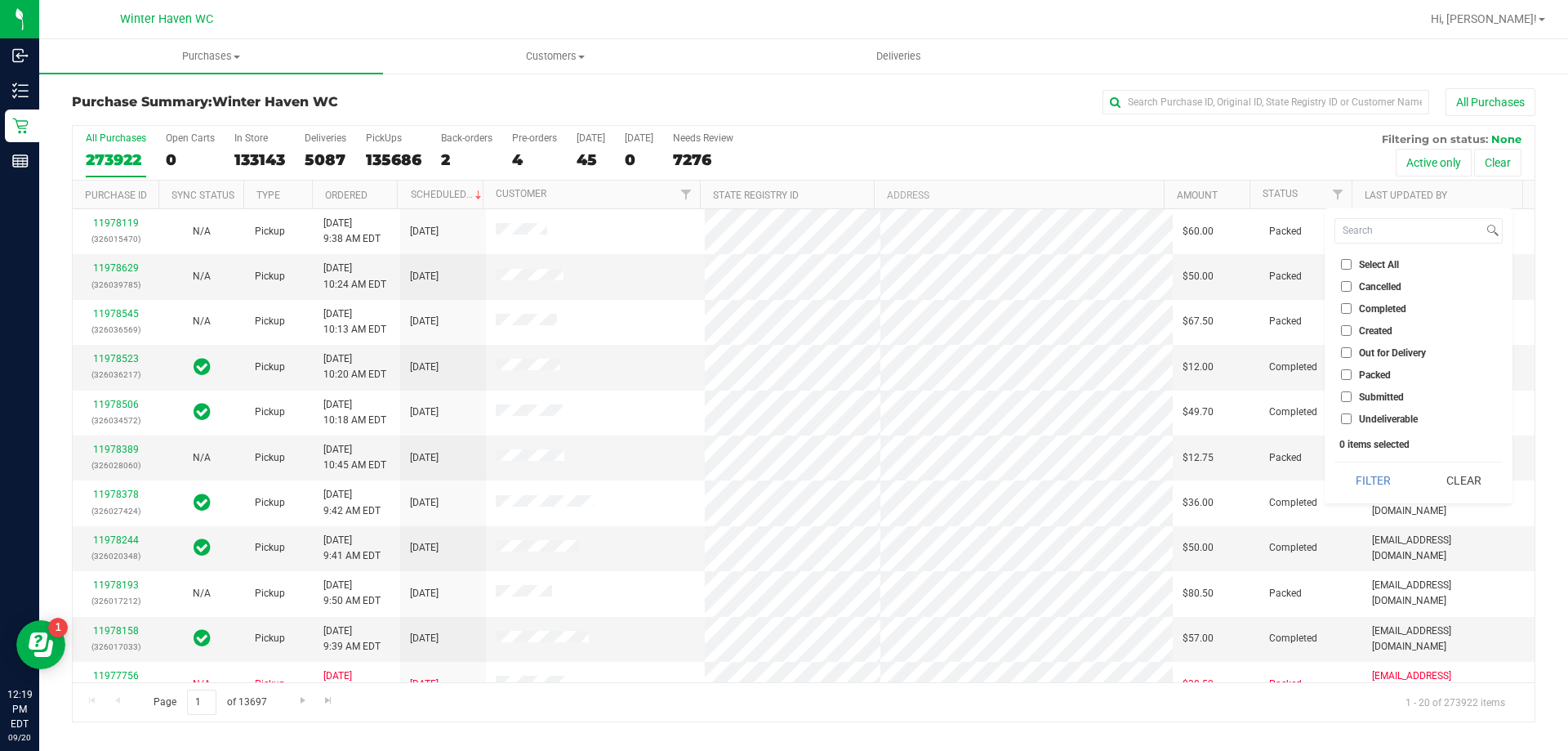
click at [1341, 393] on input "Submitted" at bounding box center [1346, 397] width 10 height 10
checkbox input "true"
click at [1406, 469] on button "Filter" at bounding box center [1373, 480] width 78 height 36
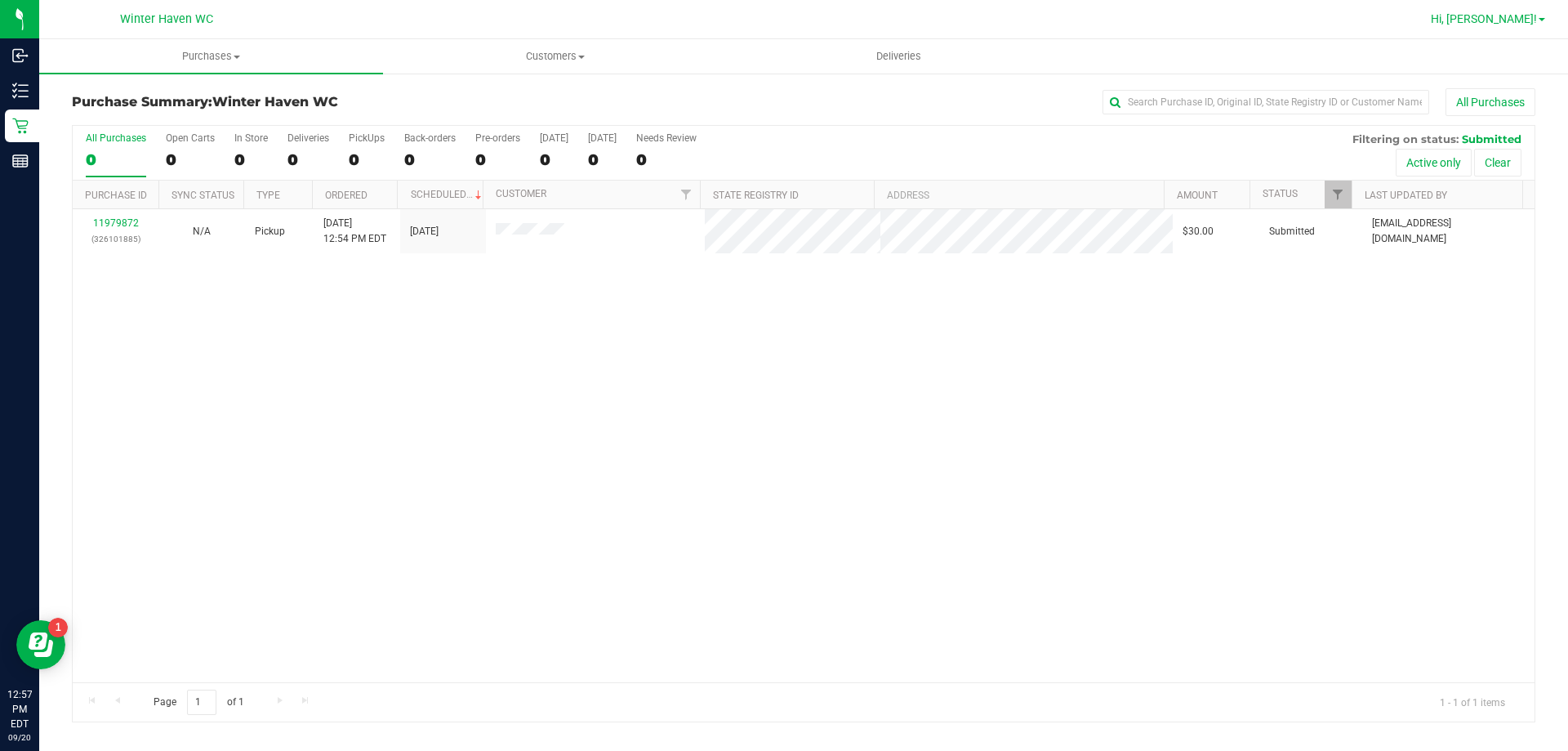
click at [1533, 17] on span "Hi, [PERSON_NAME]!" at bounding box center [1484, 18] width 106 height 13
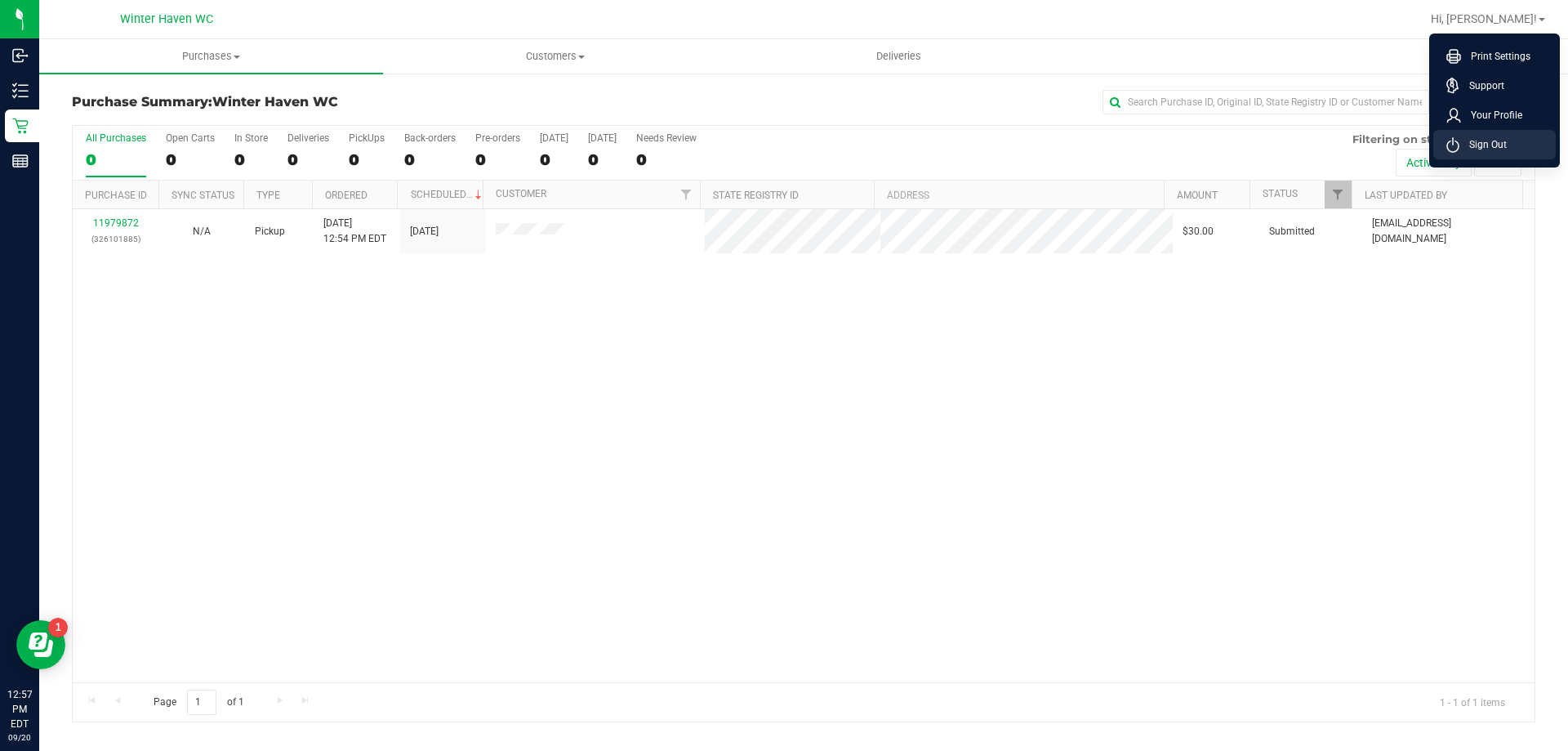
click at [1473, 132] on li "Sign Out" at bounding box center [1495, 145] width 122 height 29
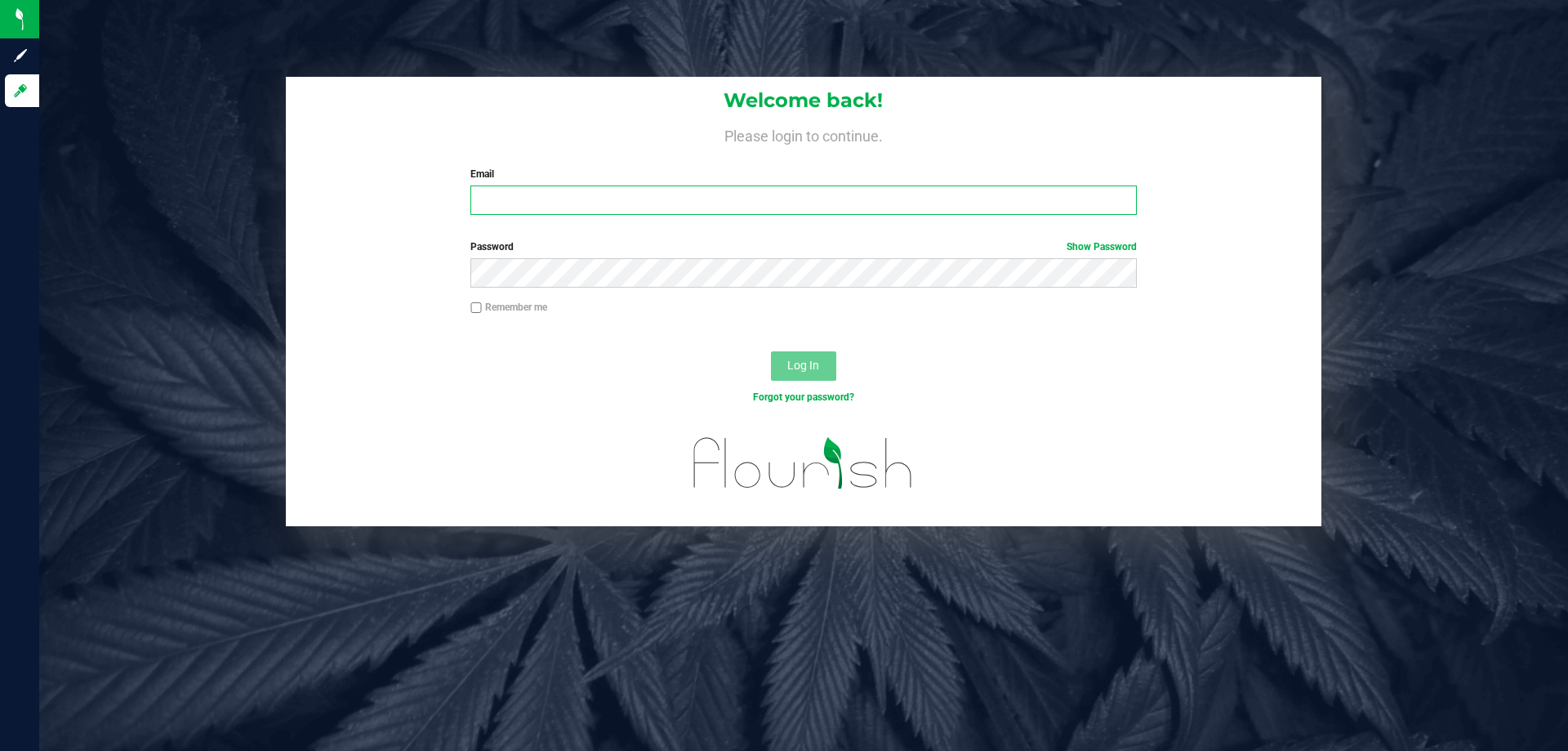
click at [589, 210] on input "Email" at bounding box center [803, 200] width 665 height 29
type input "[EMAIL_ADDRESS][DOMAIN_NAME]"
click at [771, 351] on button "Log In" at bounding box center [803, 366] width 66 height 29
